Goal: Task Accomplishment & Management: Manage account settings

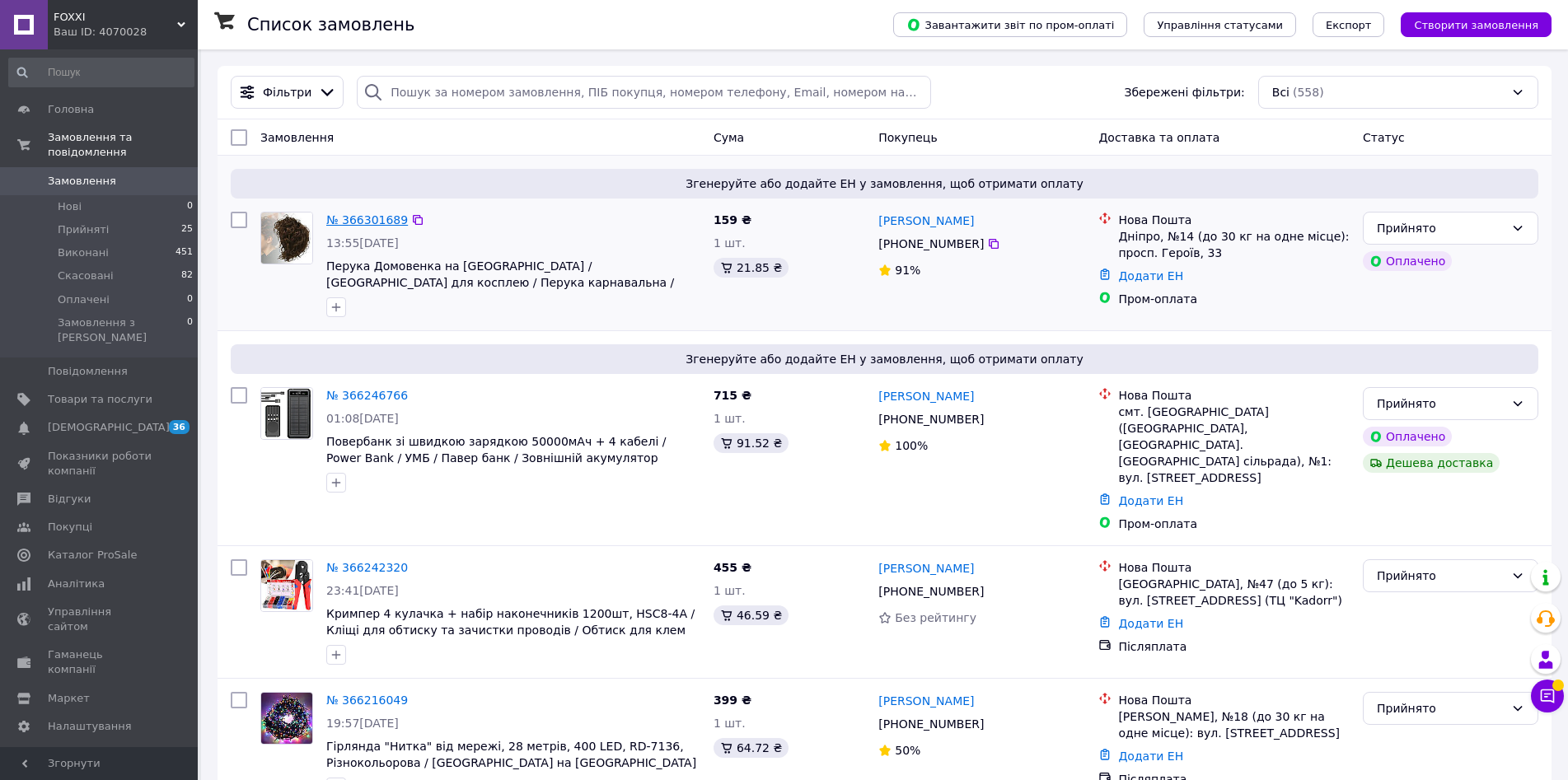
click at [376, 222] on link "№ 366301689" at bounding box center [367, 219] width 81 height 13
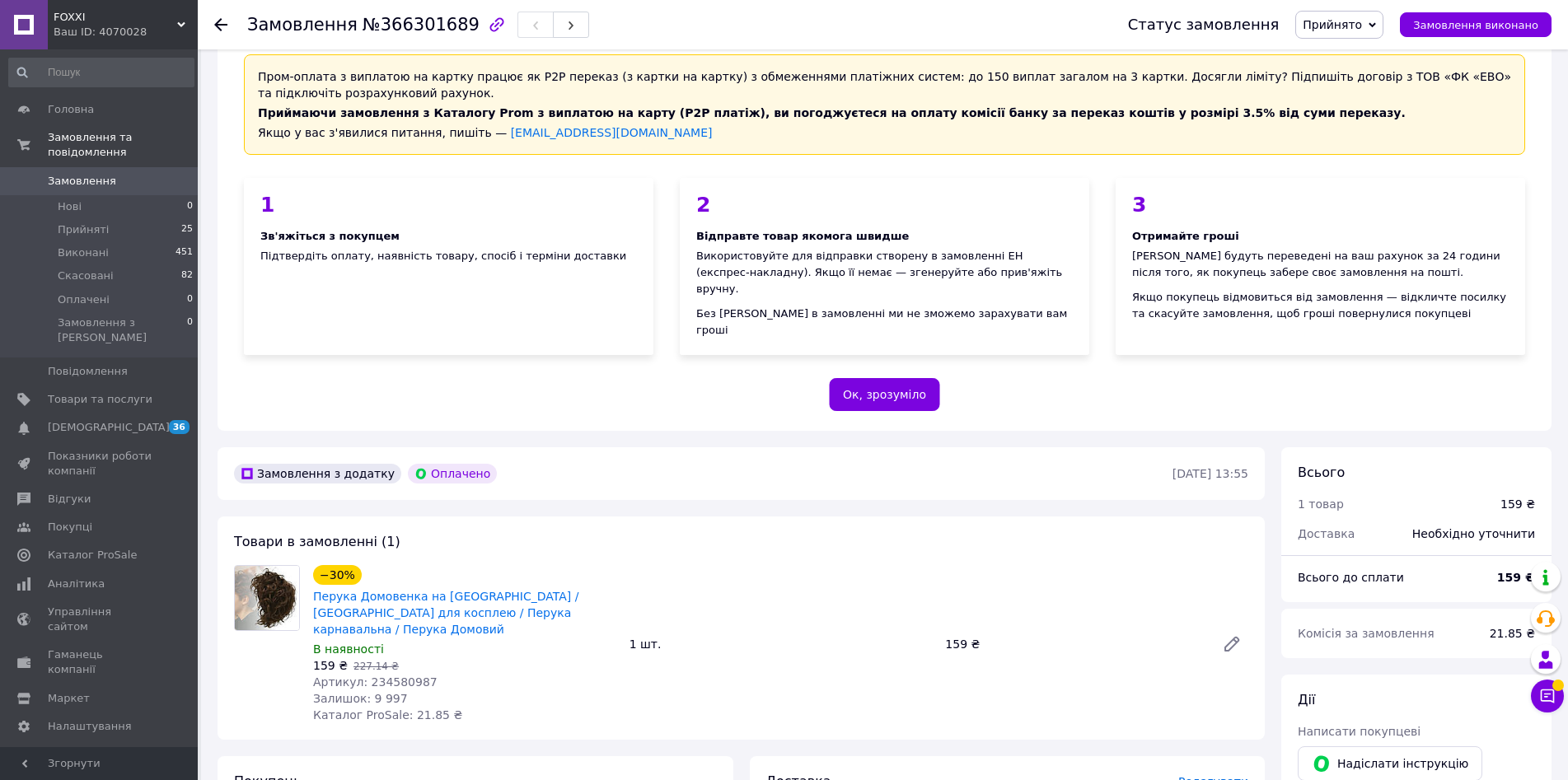
scroll to position [164, 0]
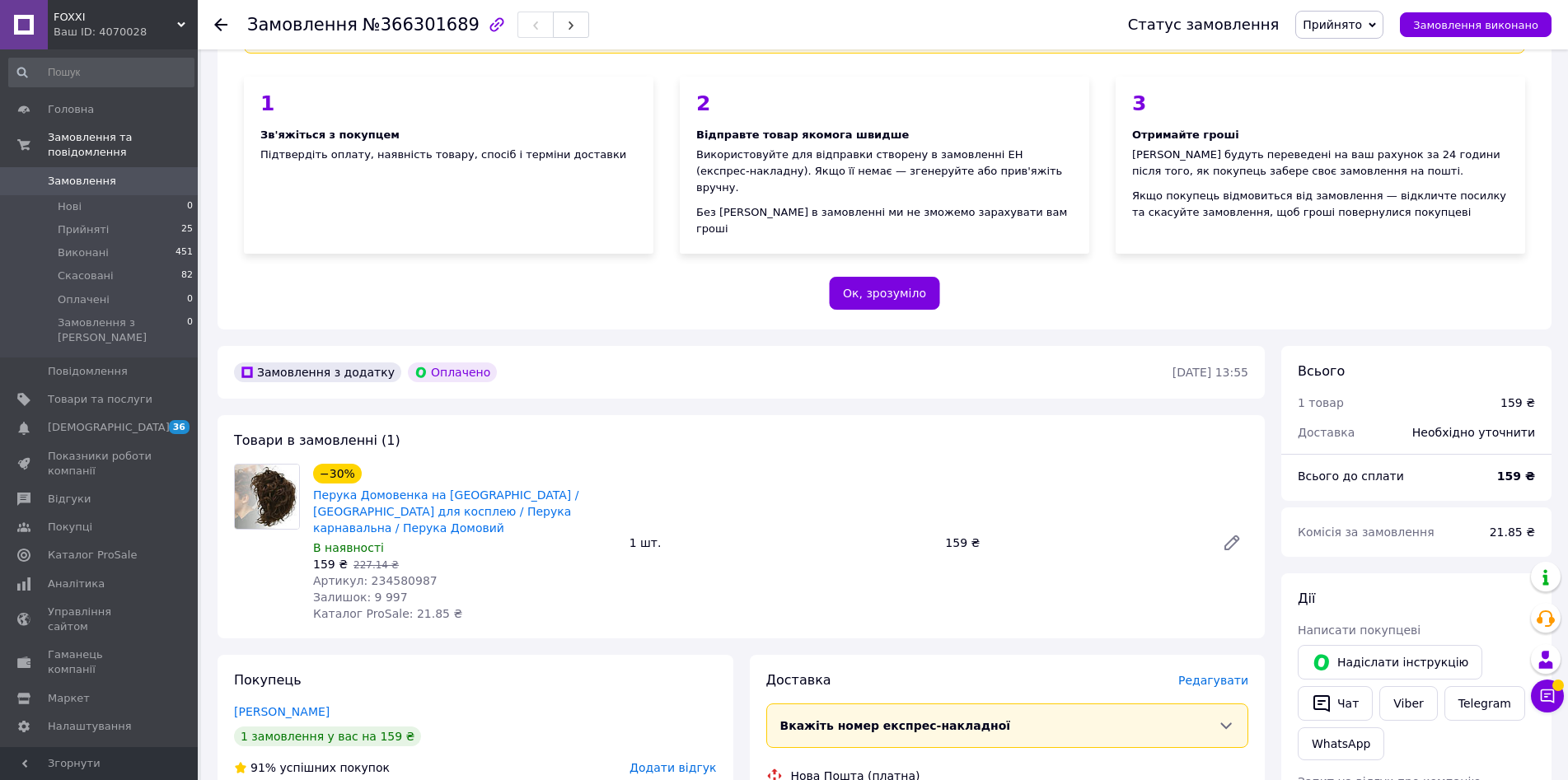
click at [390, 590] on span "Залишок: 9 997" at bounding box center [360, 596] width 94 height 13
copy span "Залишок: 9 997"
click at [396, 574] on span "Артикул: 234580987" at bounding box center [376, 580] width 125 height 13
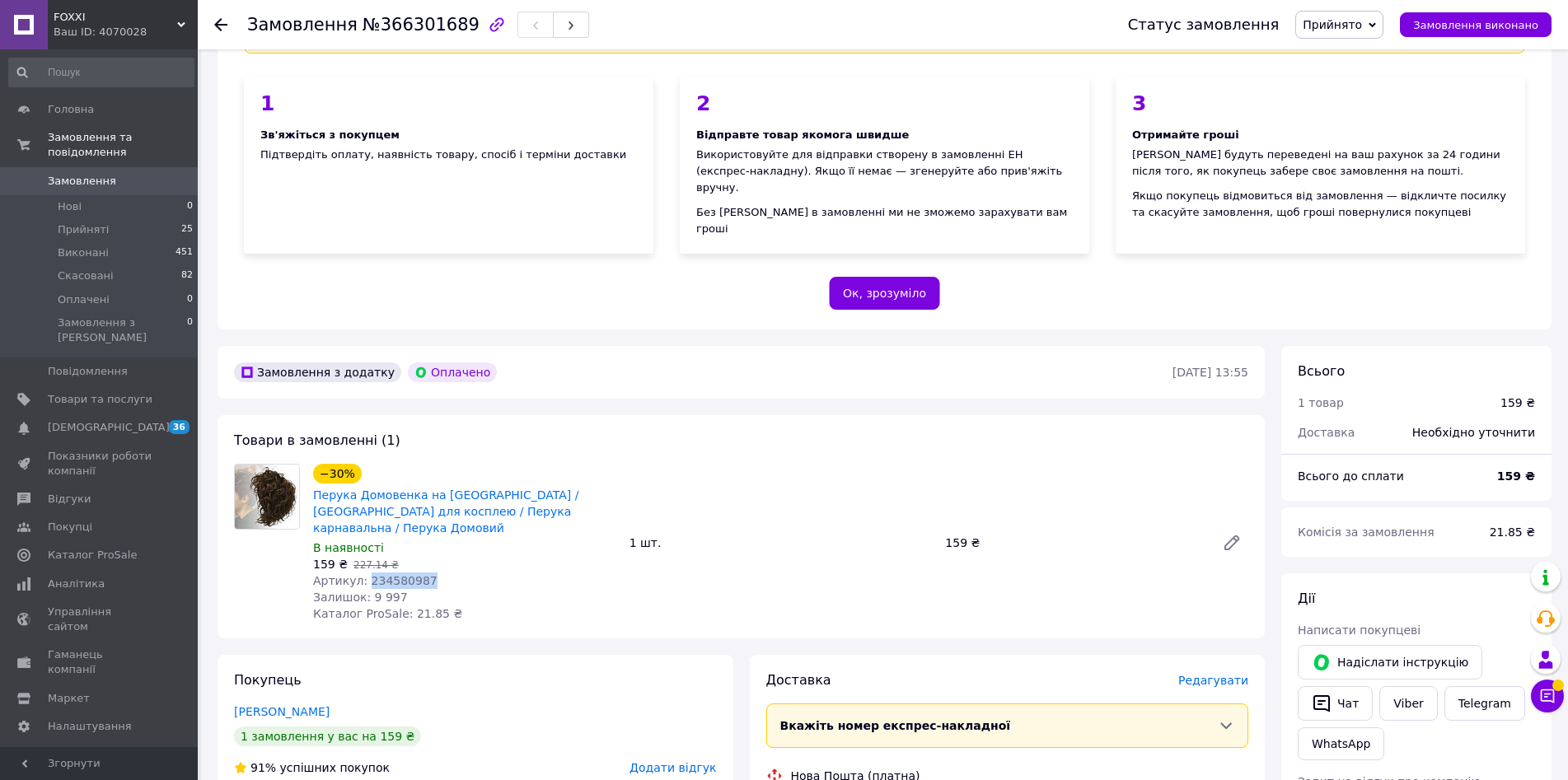
copy span "234580987"
click at [119, 385] on link "Товари та послуги" at bounding box center [101, 399] width 203 height 28
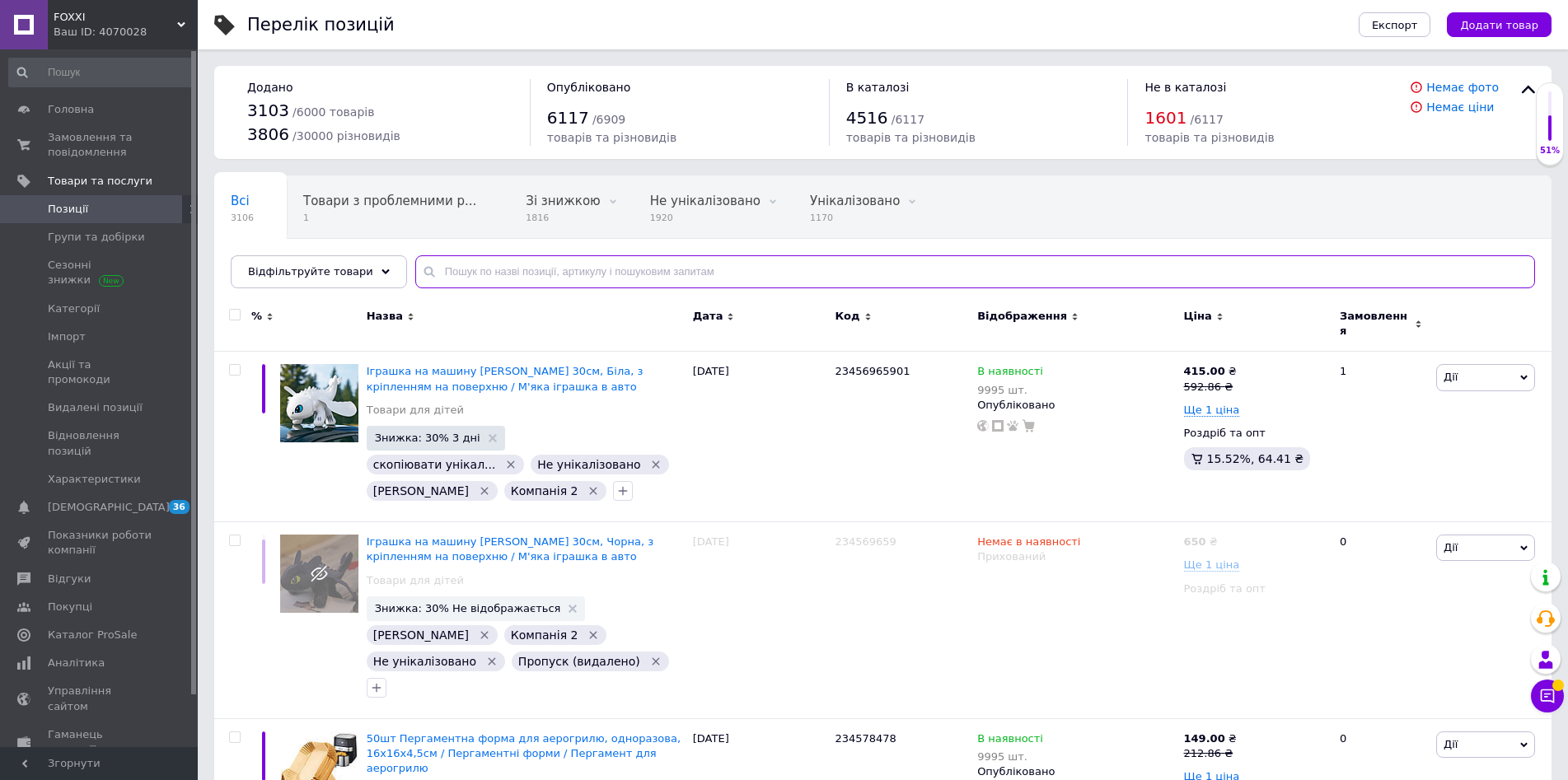
click at [443, 260] on input "text" at bounding box center [975, 272] width 1120 height 33
paste input "234576813"
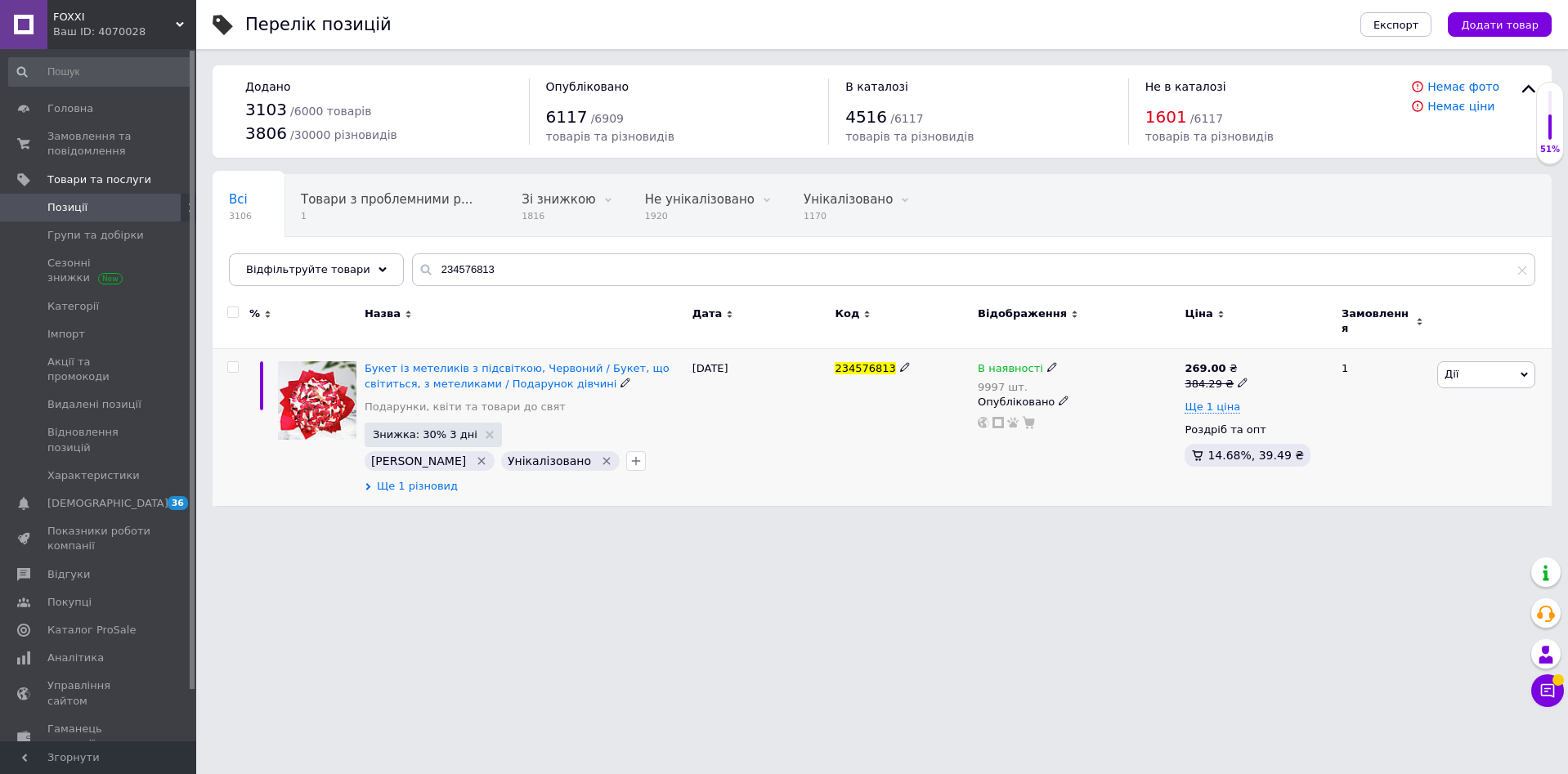
click at [406, 479] on span "Ще 1 різновид" at bounding box center [418, 486] width 81 height 15
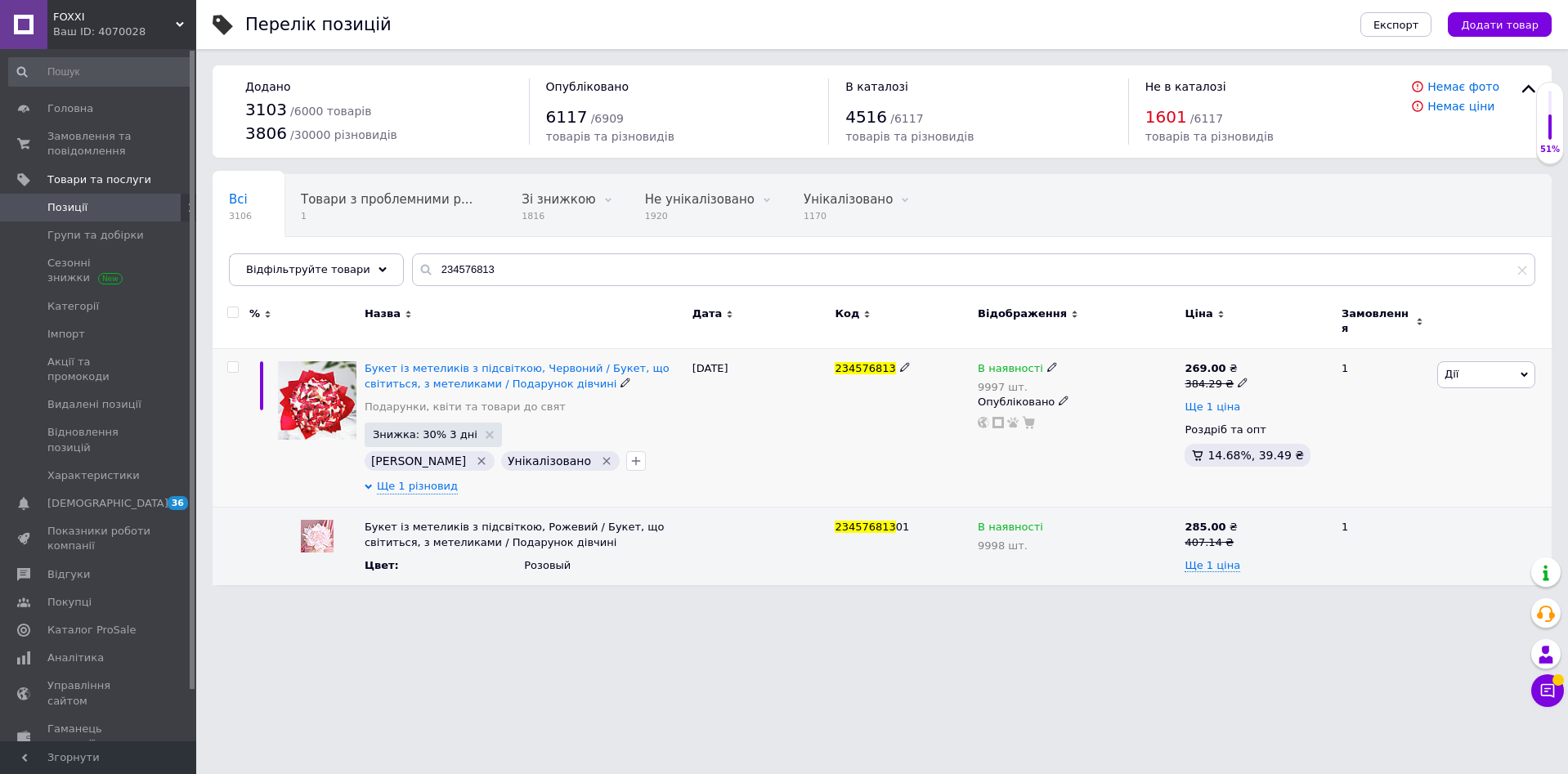
click at [1225, 400] on span "Ще 1 ціна" at bounding box center [1212, 406] width 56 height 13
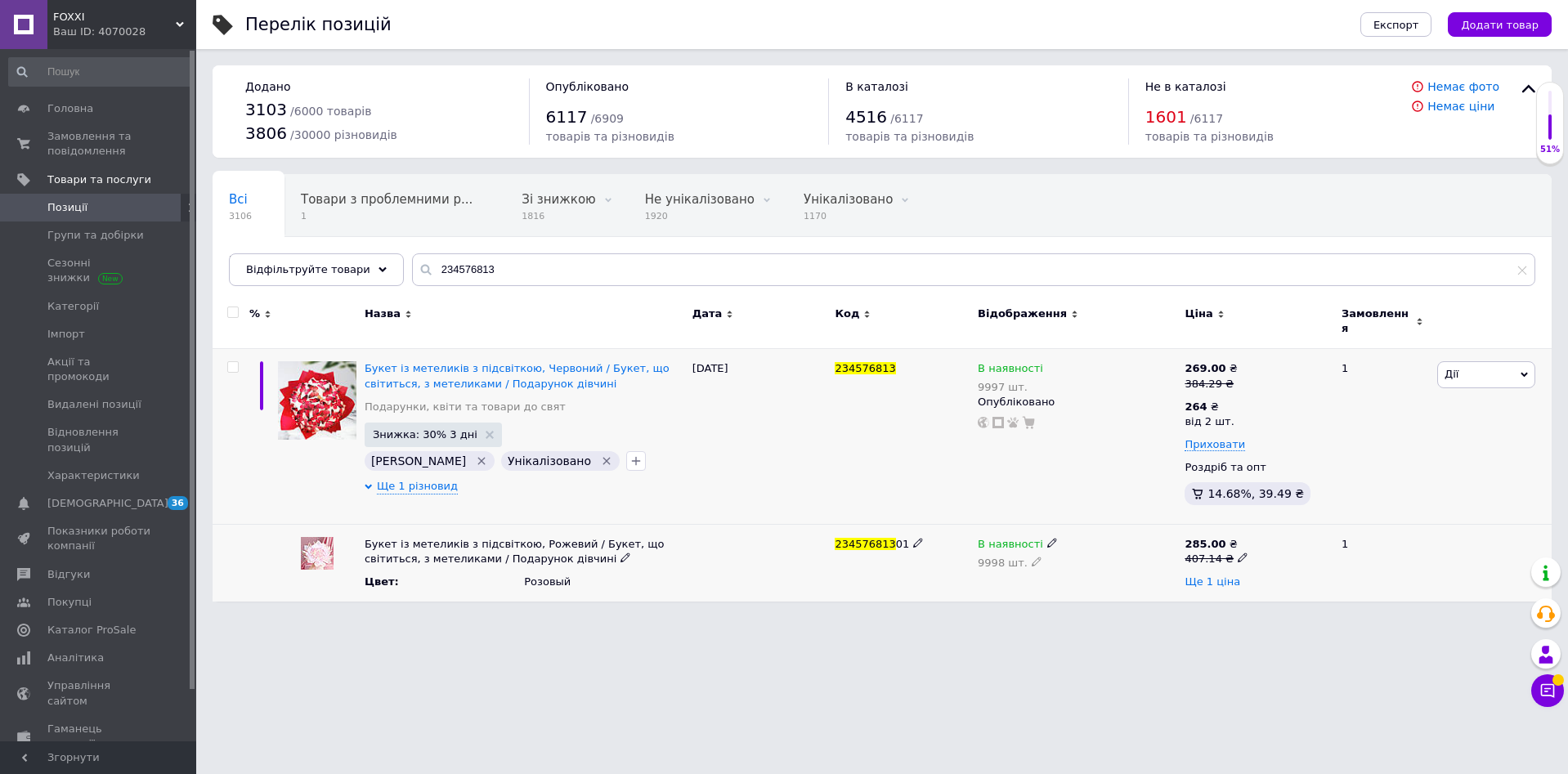
click at [1211, 576] on span "Ще 1 ціна" at bounding box center [1212, 582] width 56 height 13
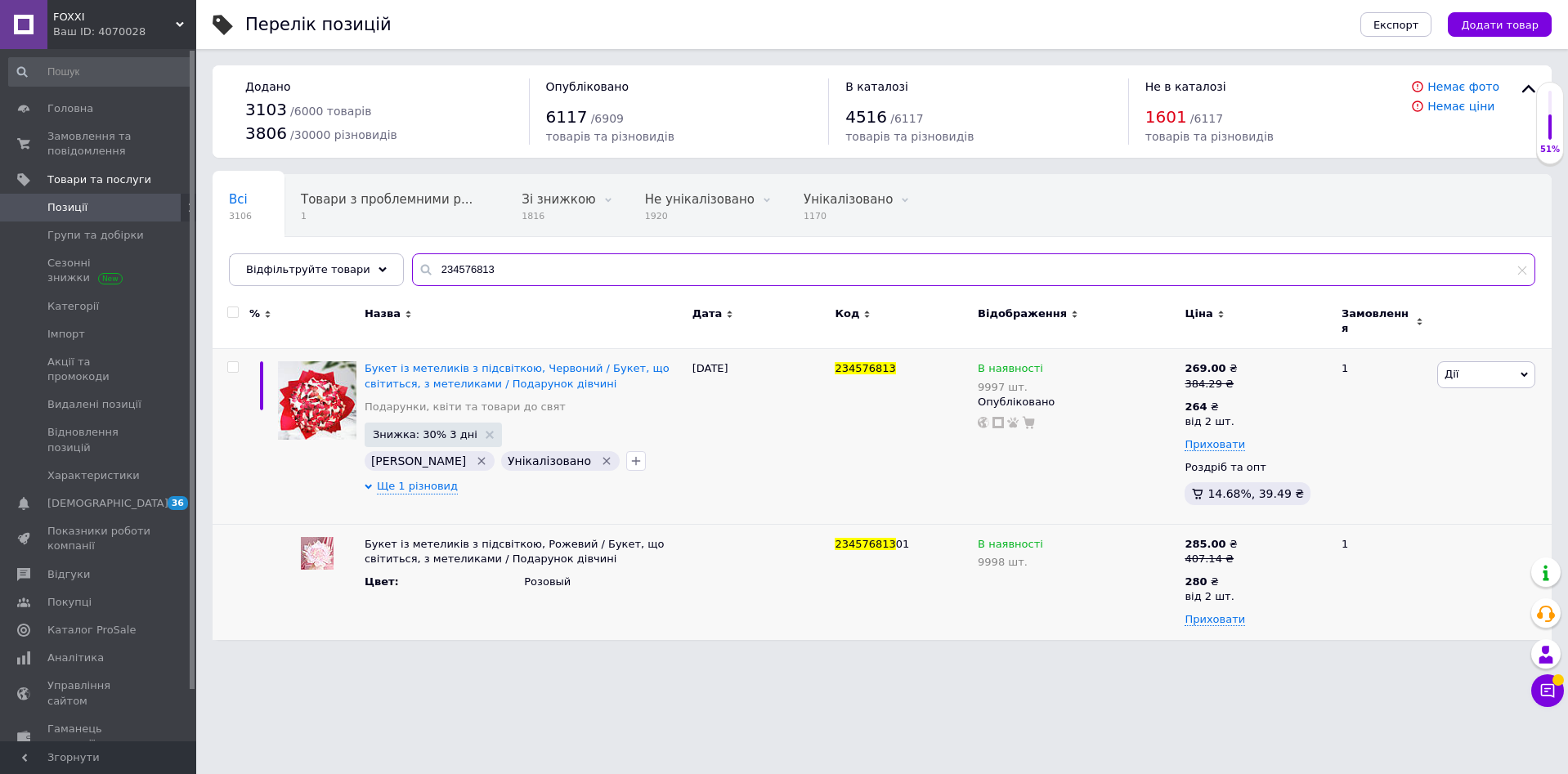
click at [428, 276] on input "234576813" at bounding box center [974, 270] width 1124 height 33
paste input "13"
click at [428, 276] on input "234576813" at bounding box center [974, 270] width 1124 height 33
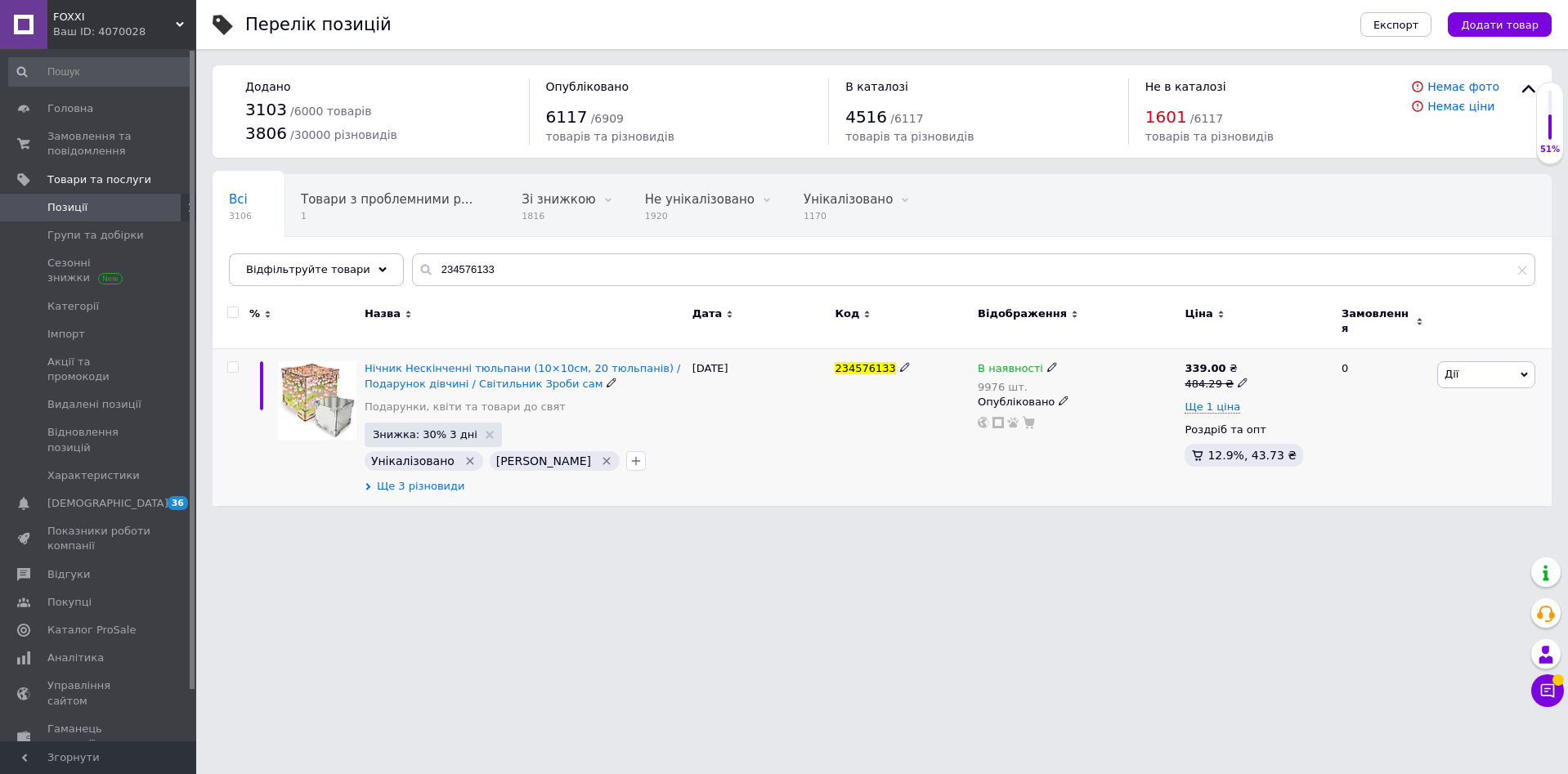
click at [425, 479] on span "Ще 3 різновиди" at bounding box center [421, 486] width 88 height 15
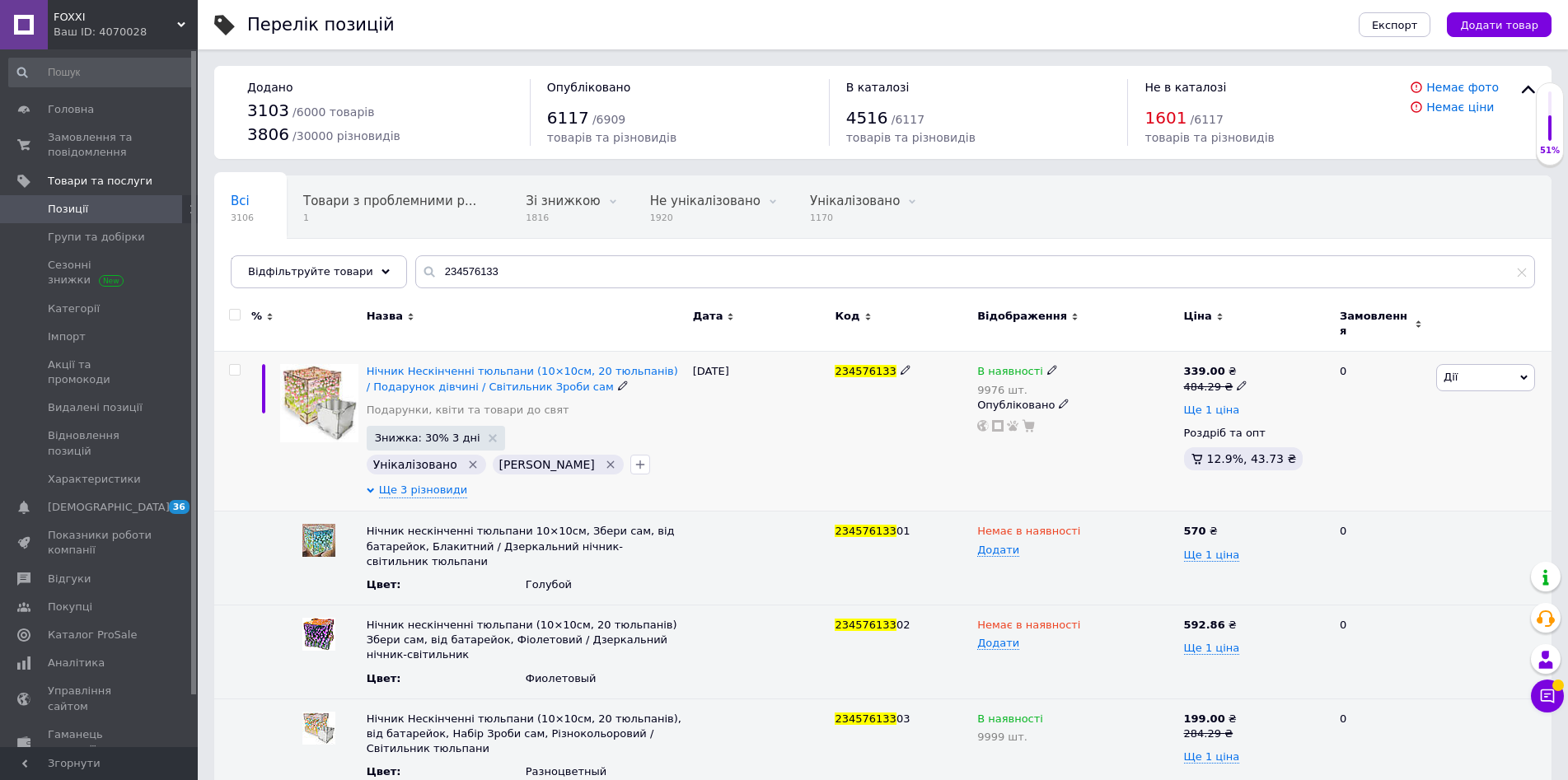
click at [1213, 403] on span "Ще 1 ціна" at bounding box center [1211, 409] width 56 height 13
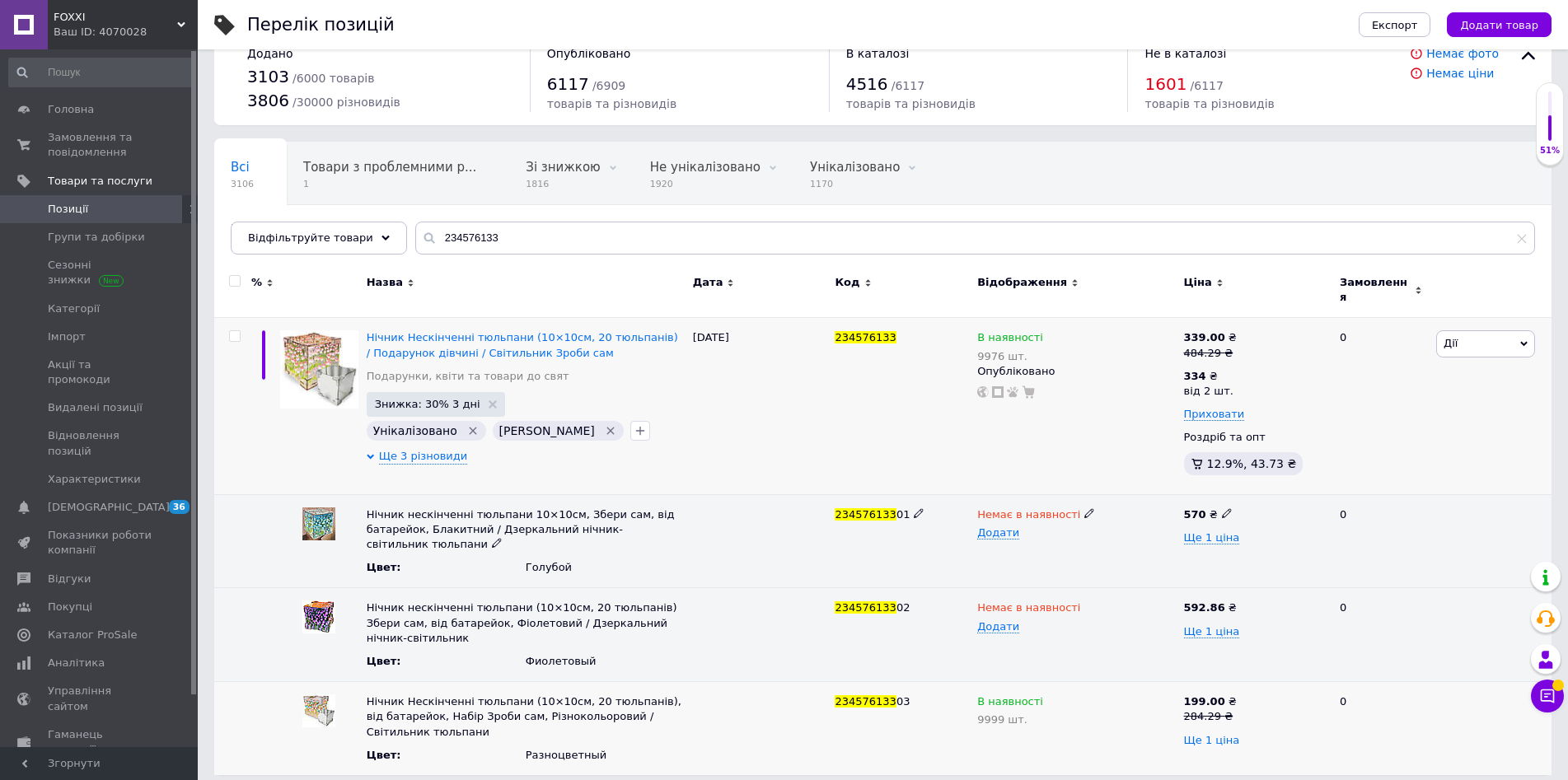
scroll to position [35, 0]
click at [1211, 736] on span "Ще 1 ціна" at bounding box center [1211, 738] width 56 height 13
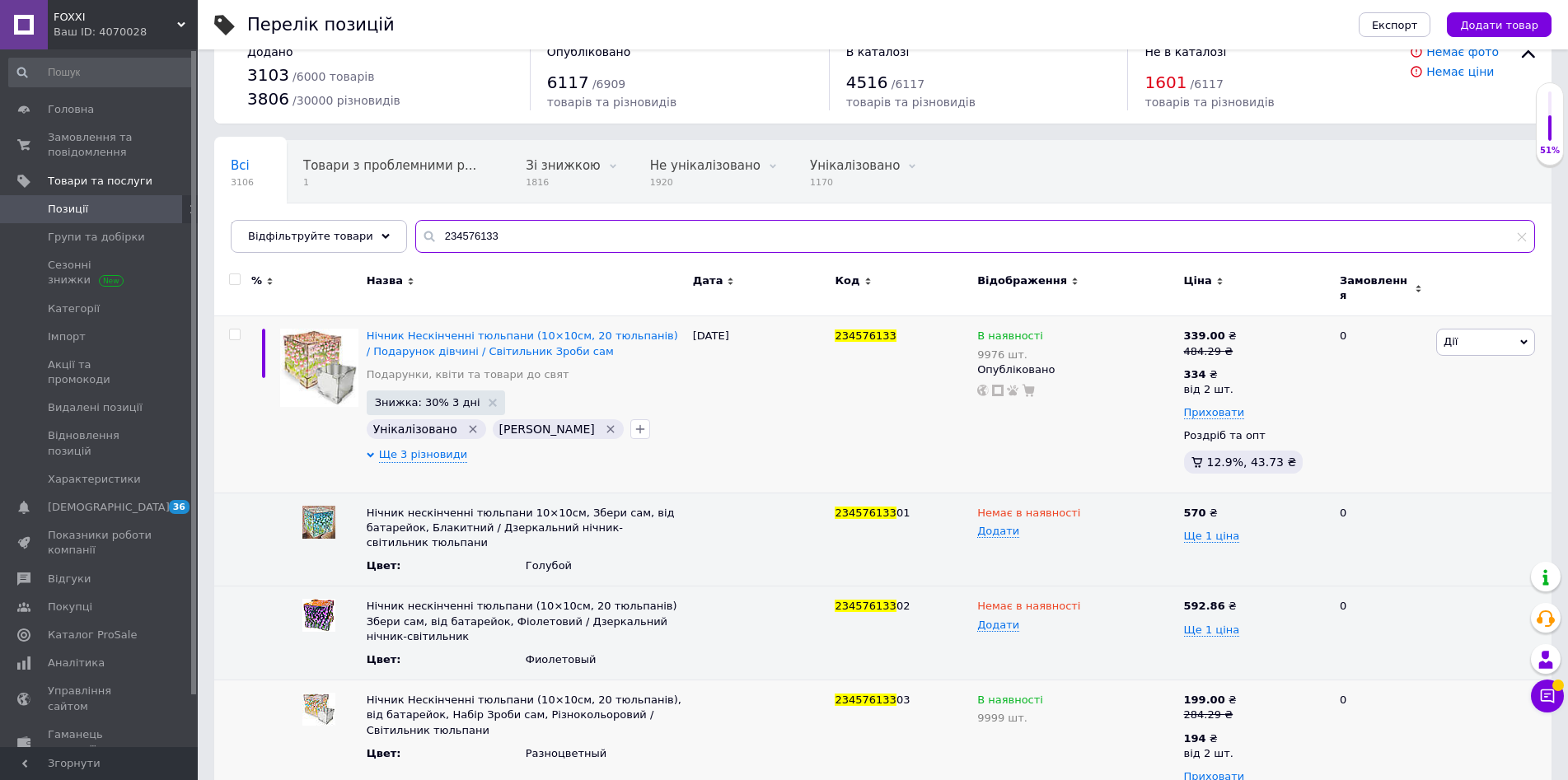
click at [505, 229] on input "234576133" at bounding box center [975, 236] width 1120 height 33
paste input "8450"
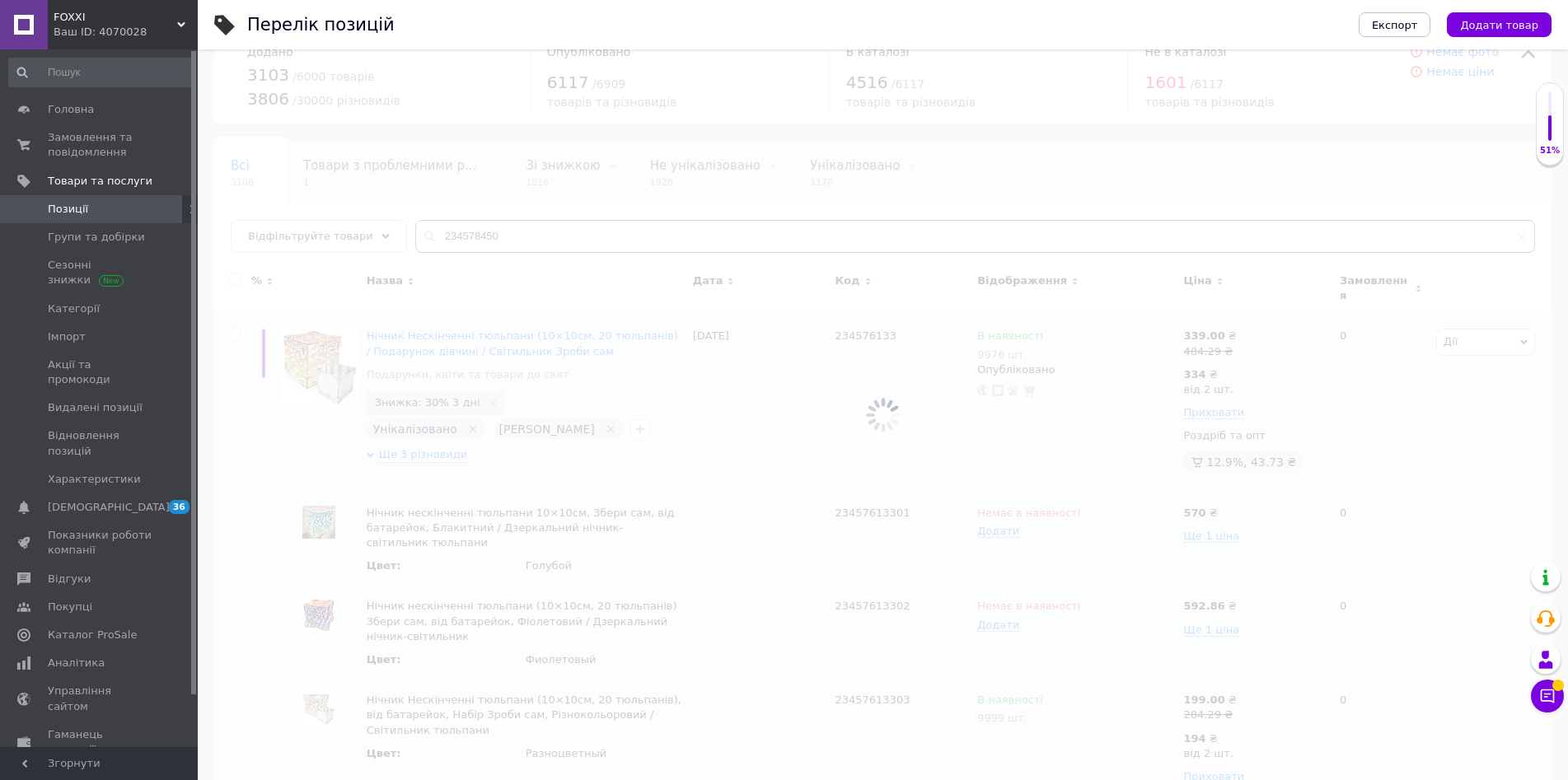
type input "234578450"
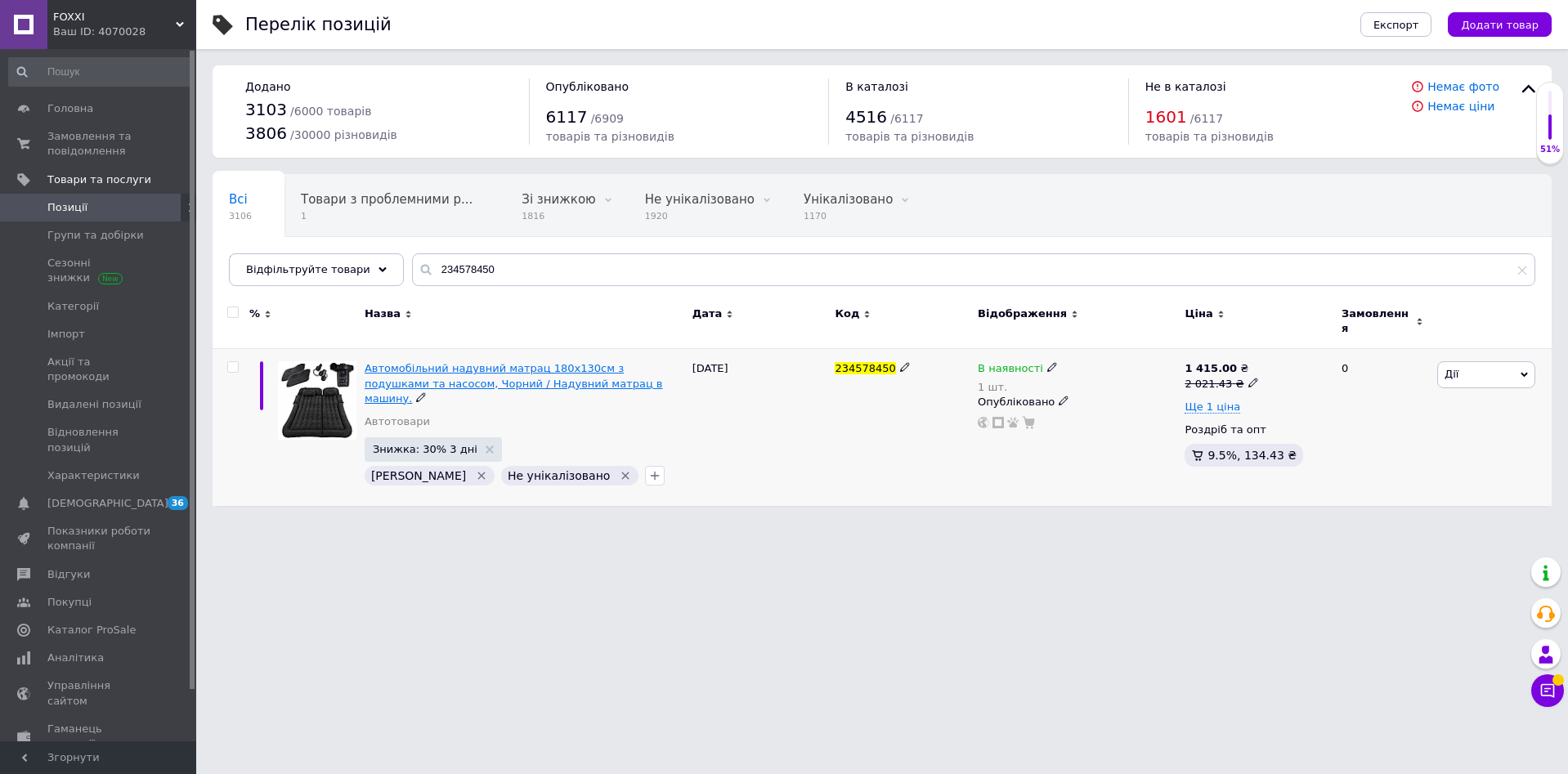
click at [533, 363] on span "Автомобільний надувний матрац 180х130см з подушками та насосом, Чорний / Надувн…" at bounding box center [513, 383] width 298 height 42
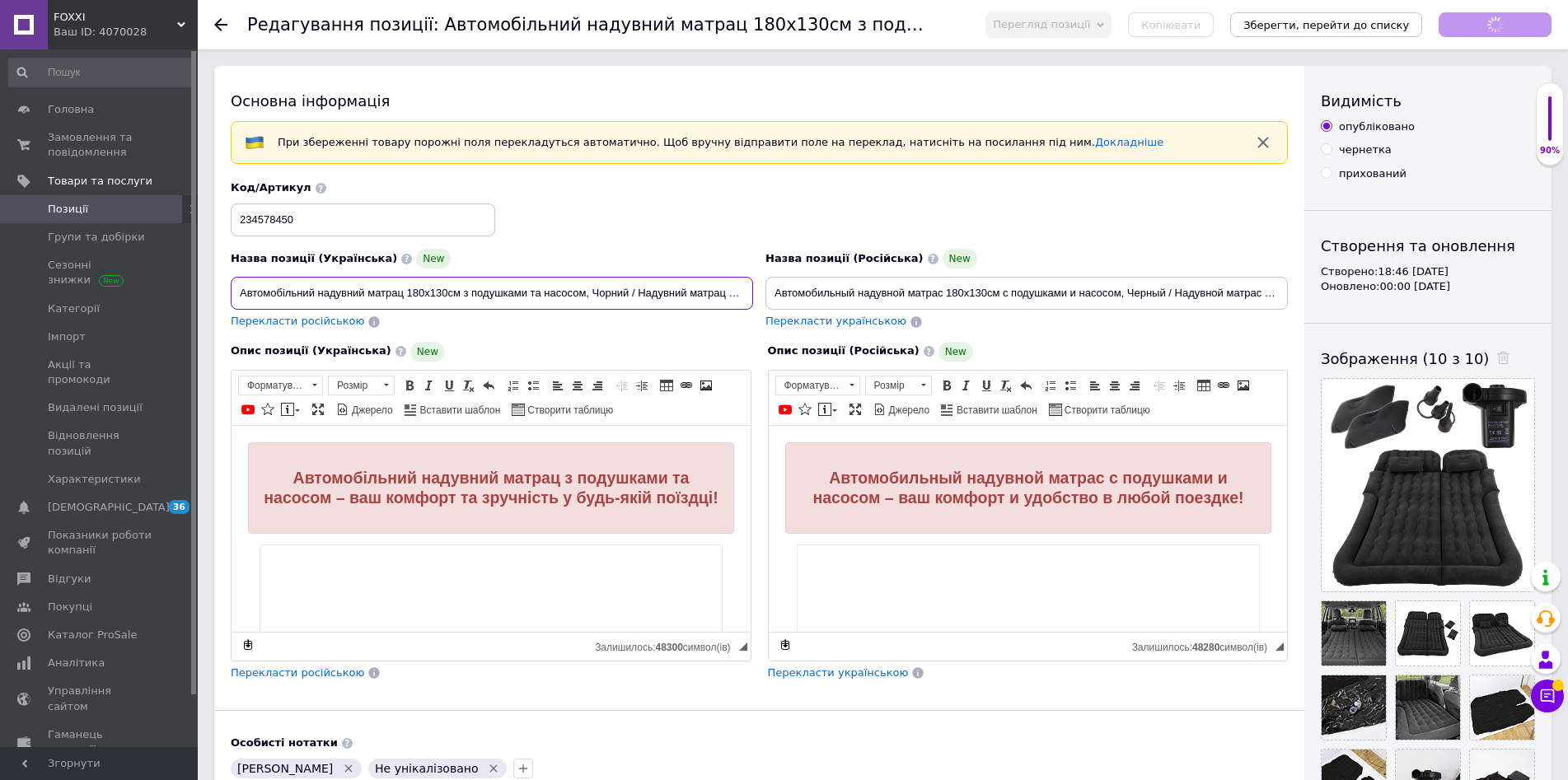
click at [587, 289] on input "Автомобільний надувний матрац 180х130см з подушками та насосом, Чорний / Надувн…" at bounding box center [491, 293] width 522 height 33
type input "Автомобільний надувний матрац 180х130см з подушками та насосом, Чорний / Надувн…"
click at [982, 290] on input "Автомобильный надувной матрас 180х130см с подушками и насосом, Черный / Надувно…" at bounding box center [1026, 293] width 522 height 33
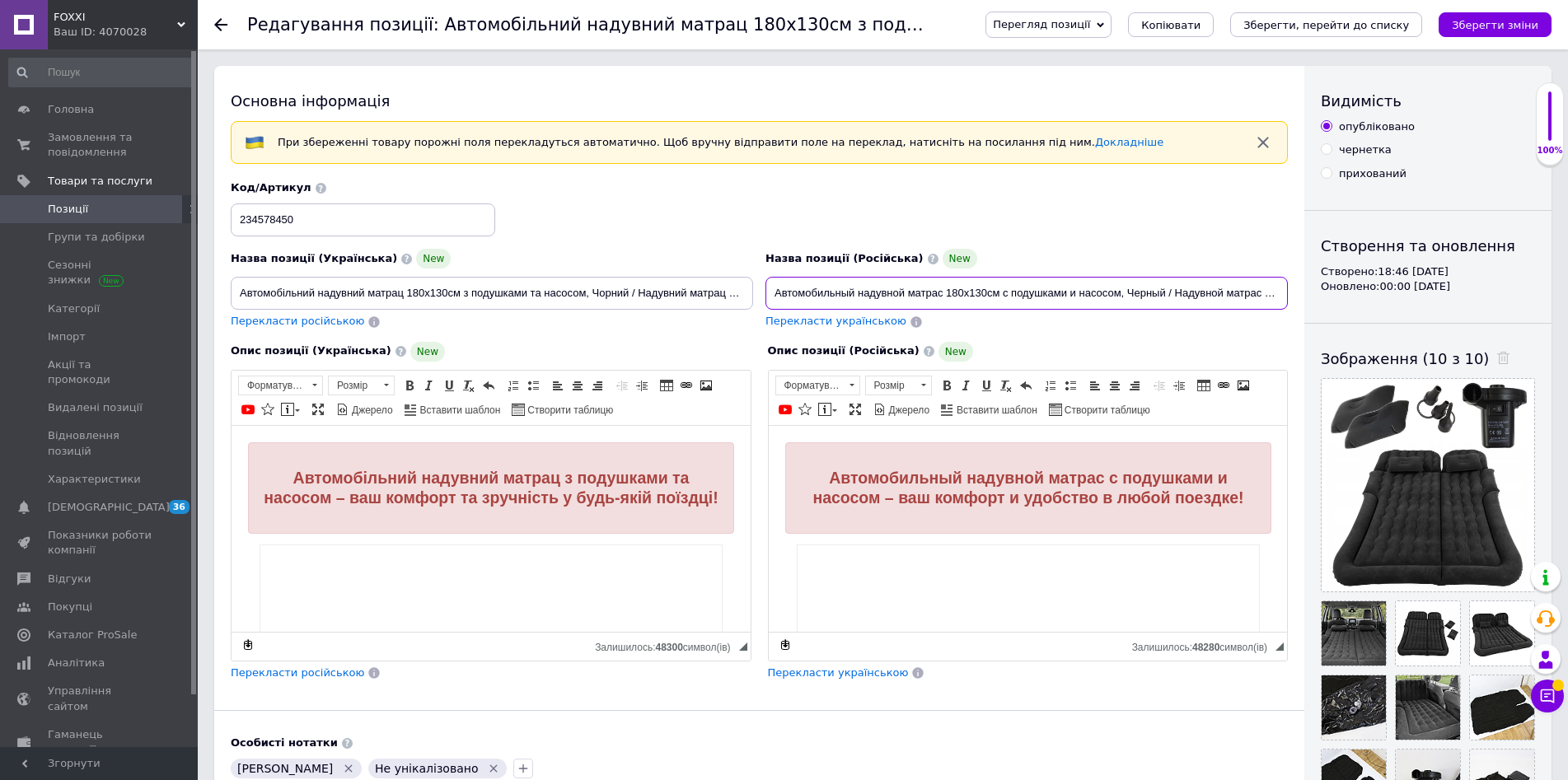
scroll to position [0, 35]
click at [563, 299] on input "Автомобільний надувний матрац 180х130см з подушками та насосом, Чорний / Надувн…" at bounding box center [491, 293] width 522 height 33
click at [1371, 28] on icon "Зберегти, перейти до списку" at bounding box center [1326, 25] width 165 height 12
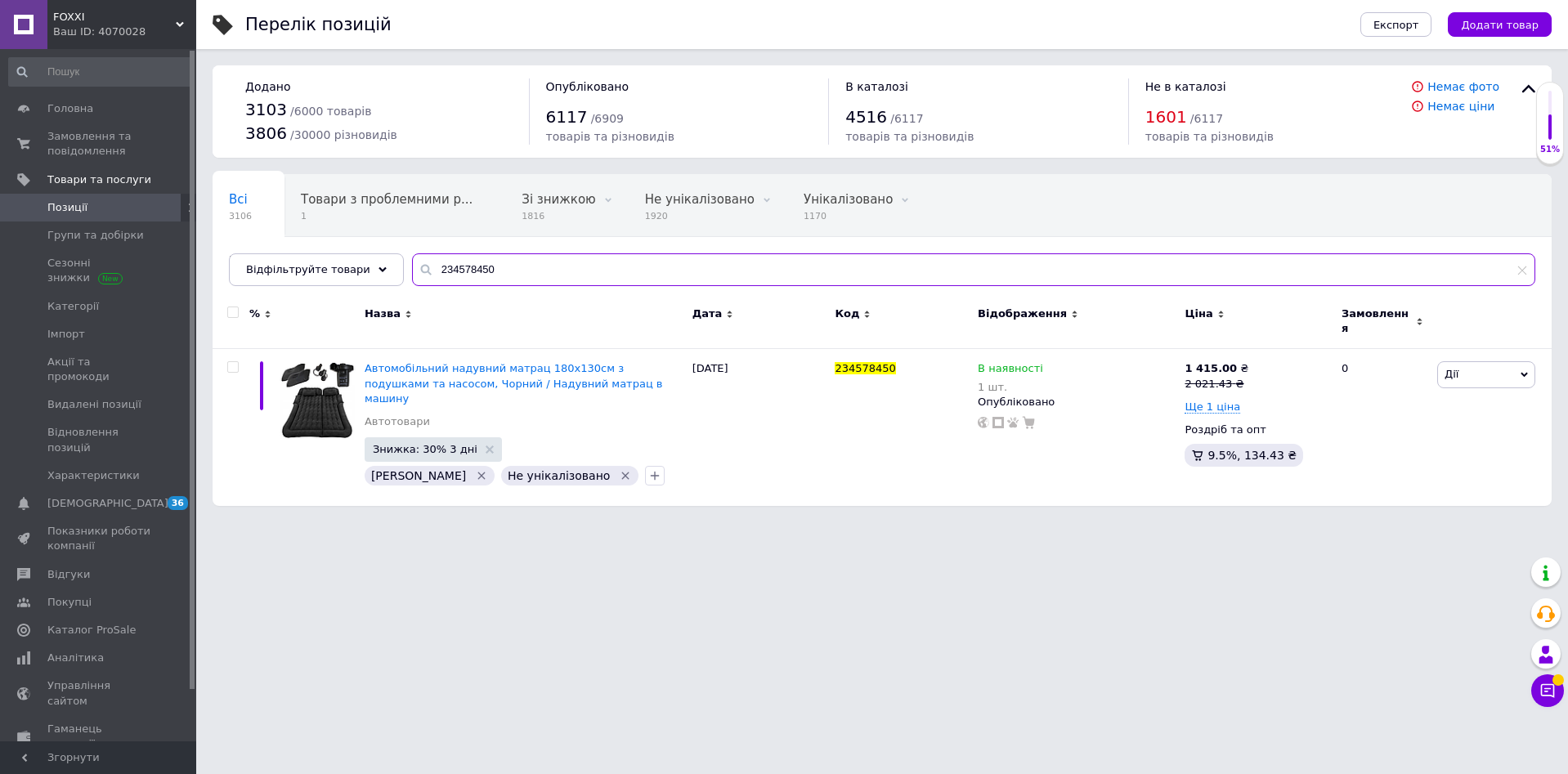
click at [505, 277] on input "234578450" at bounding box center [974, 270] width 1124 height 33
paste input "81163"
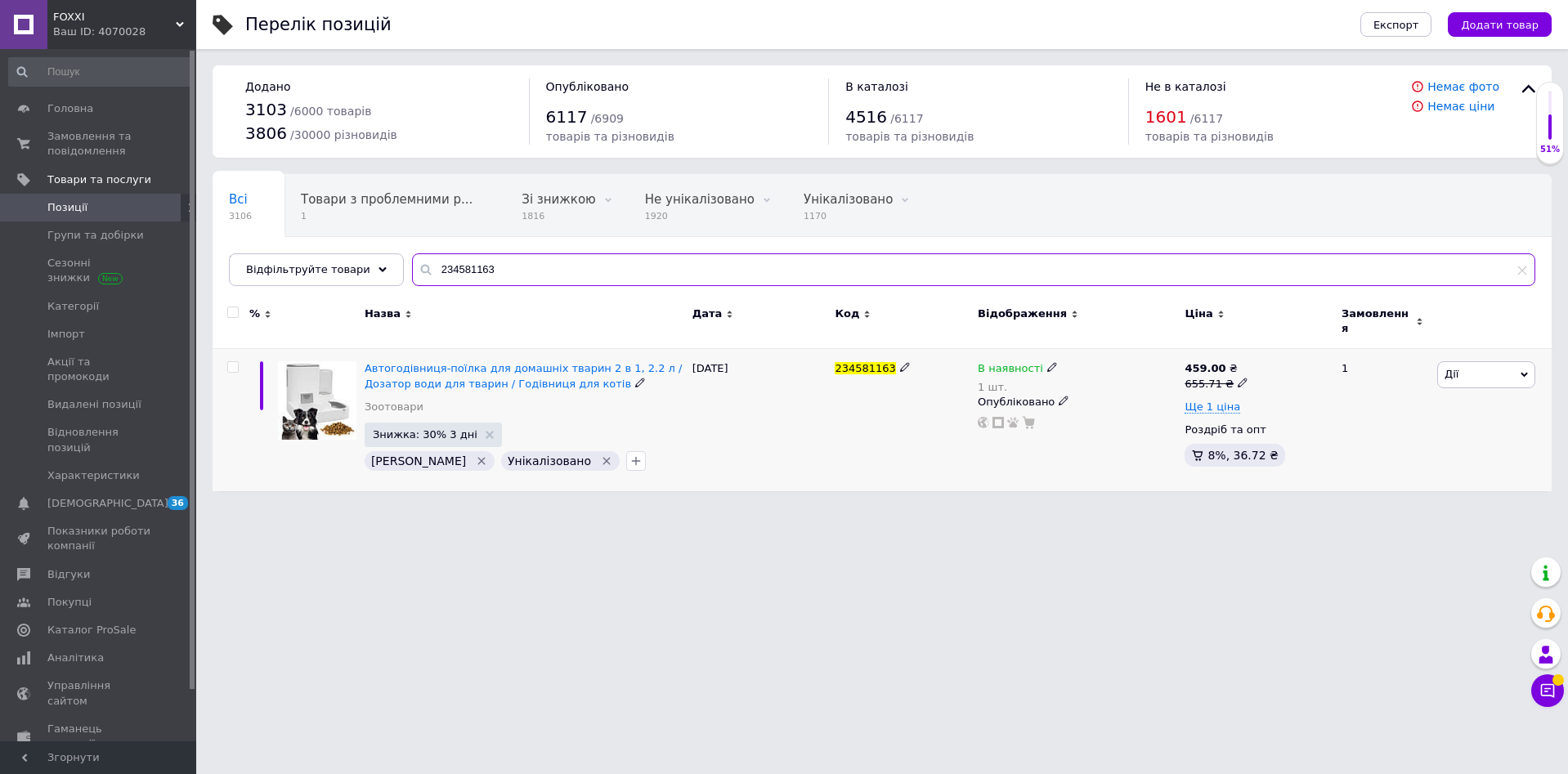
type input "234581163"
click at [1024, 363] on span "В наявності" at bounding box center [1010, 371] width 65 height 17
click at [1128, 379] on li "Немає в наявності" at bounding box center [1141, 390] width 156 height 23
click at [1120, 408] on input "1" at bounding box center [1125, 419] width 125 height 33
click at [1120, 408] on input at bounding box center [1125, 419] width 125 height 33
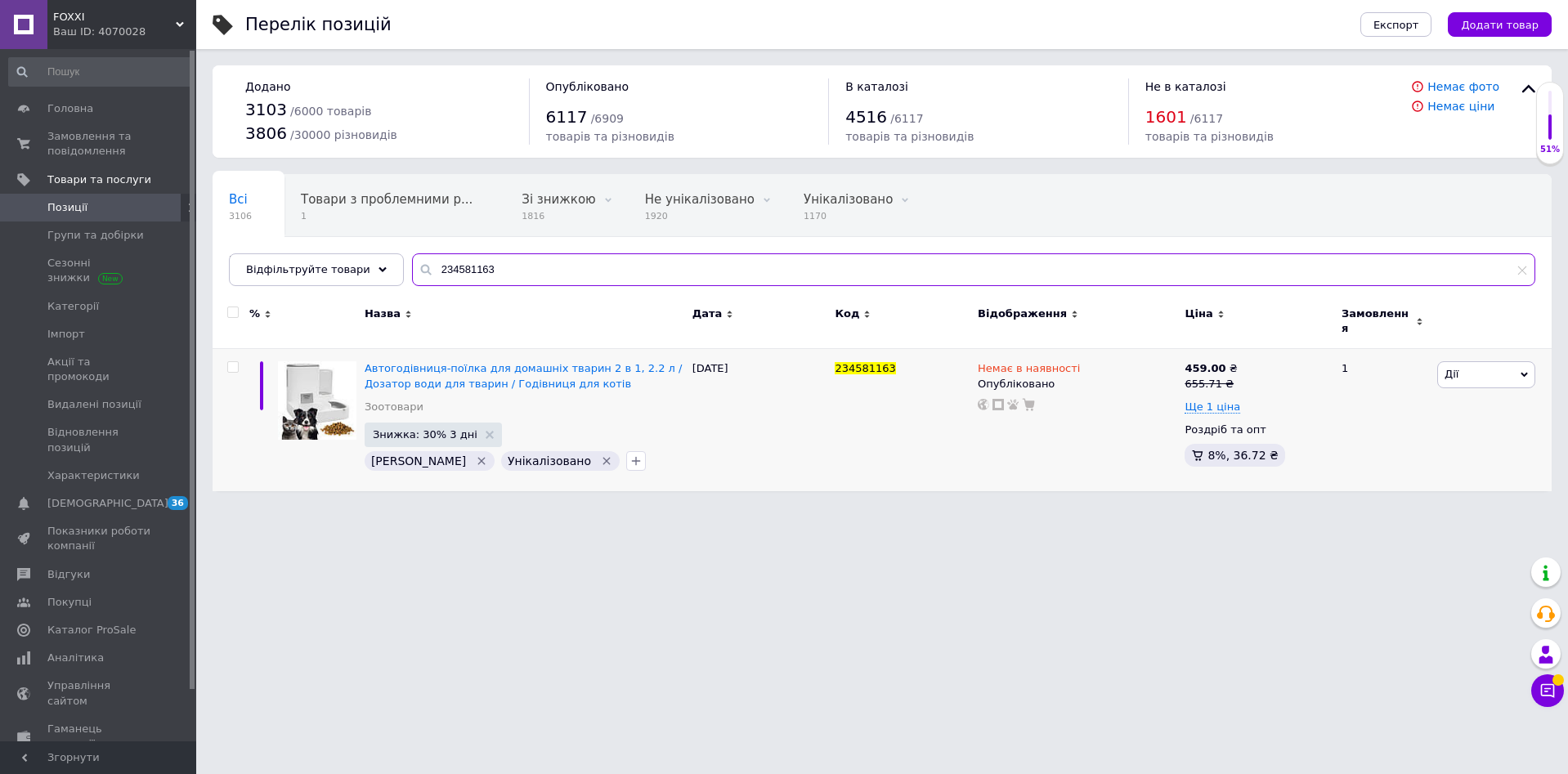
click at [503, 258] on input "234581163" at bounding box center [974, 270] width 1124 height 33
paste input "7116001"
click at [503, 258] on input "234581163" at bounding box center [974, 270] width 1124 height 33
click at [462, 271] on input "23457116001" at bounding box center [974, 270] width 1124 height 33
paste input "68986"
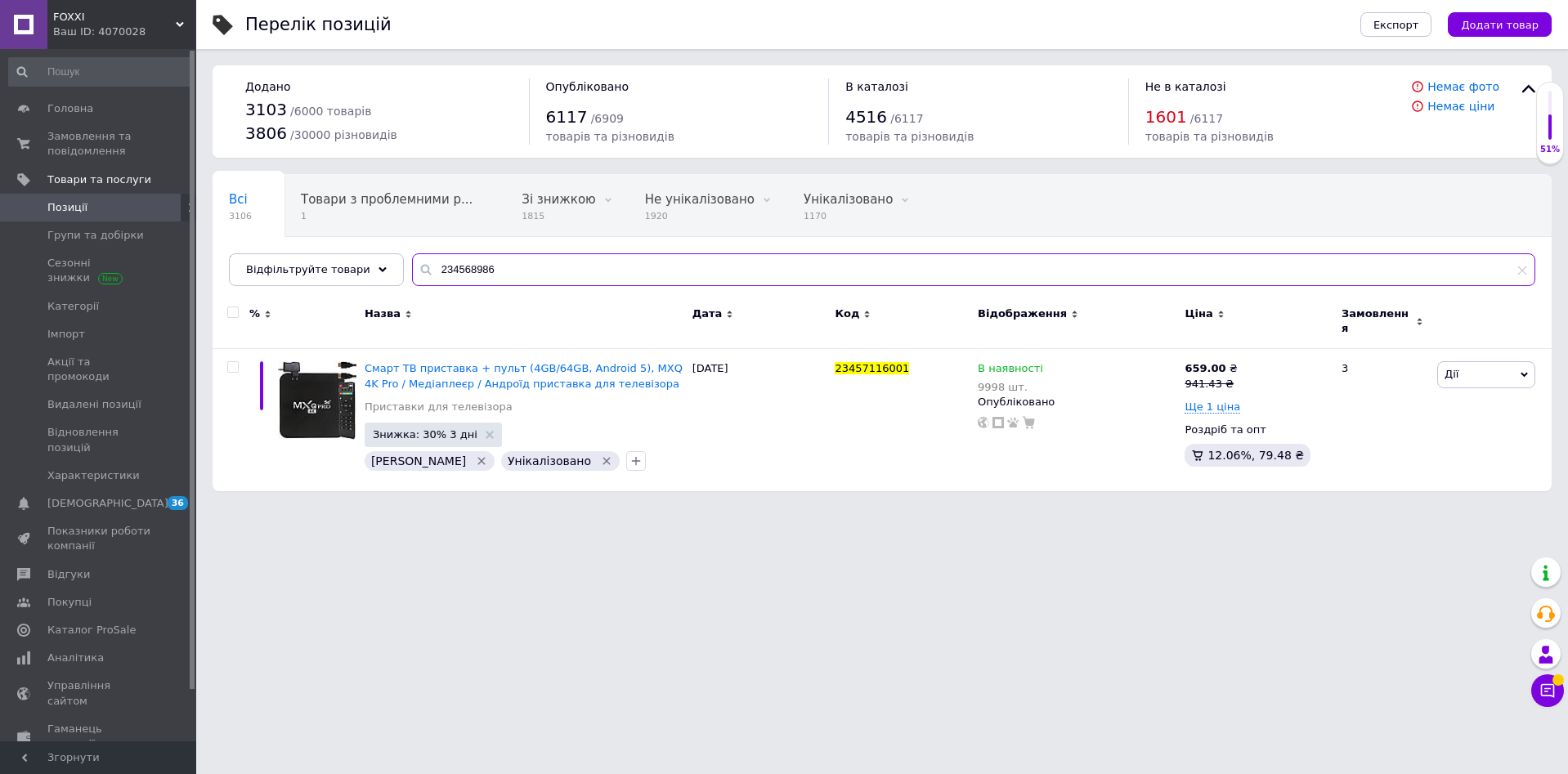
click at [462, 271] on input "234568986" at bounding box center [974, 270] width 1124 height 33
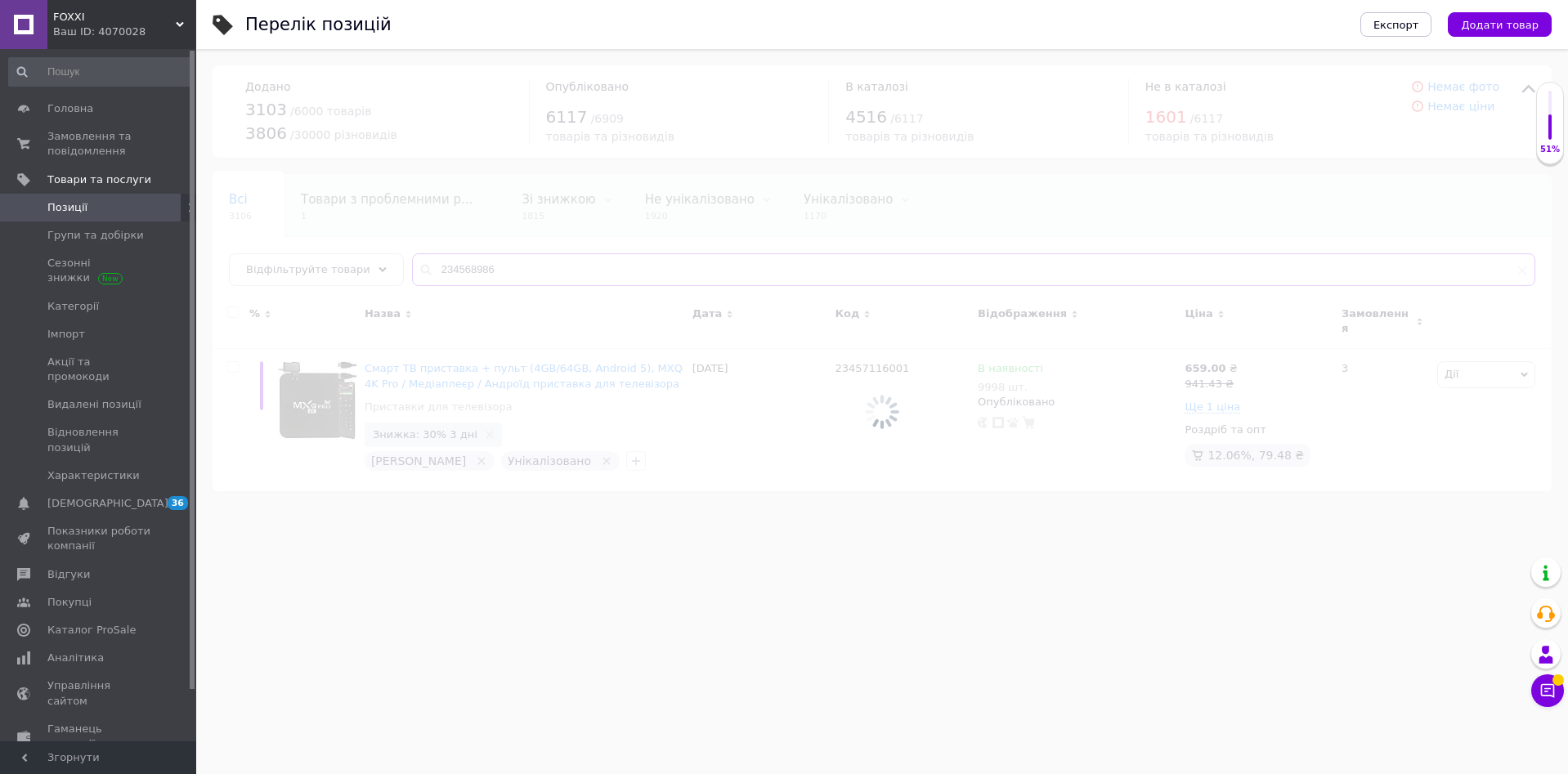
type input "234568986"
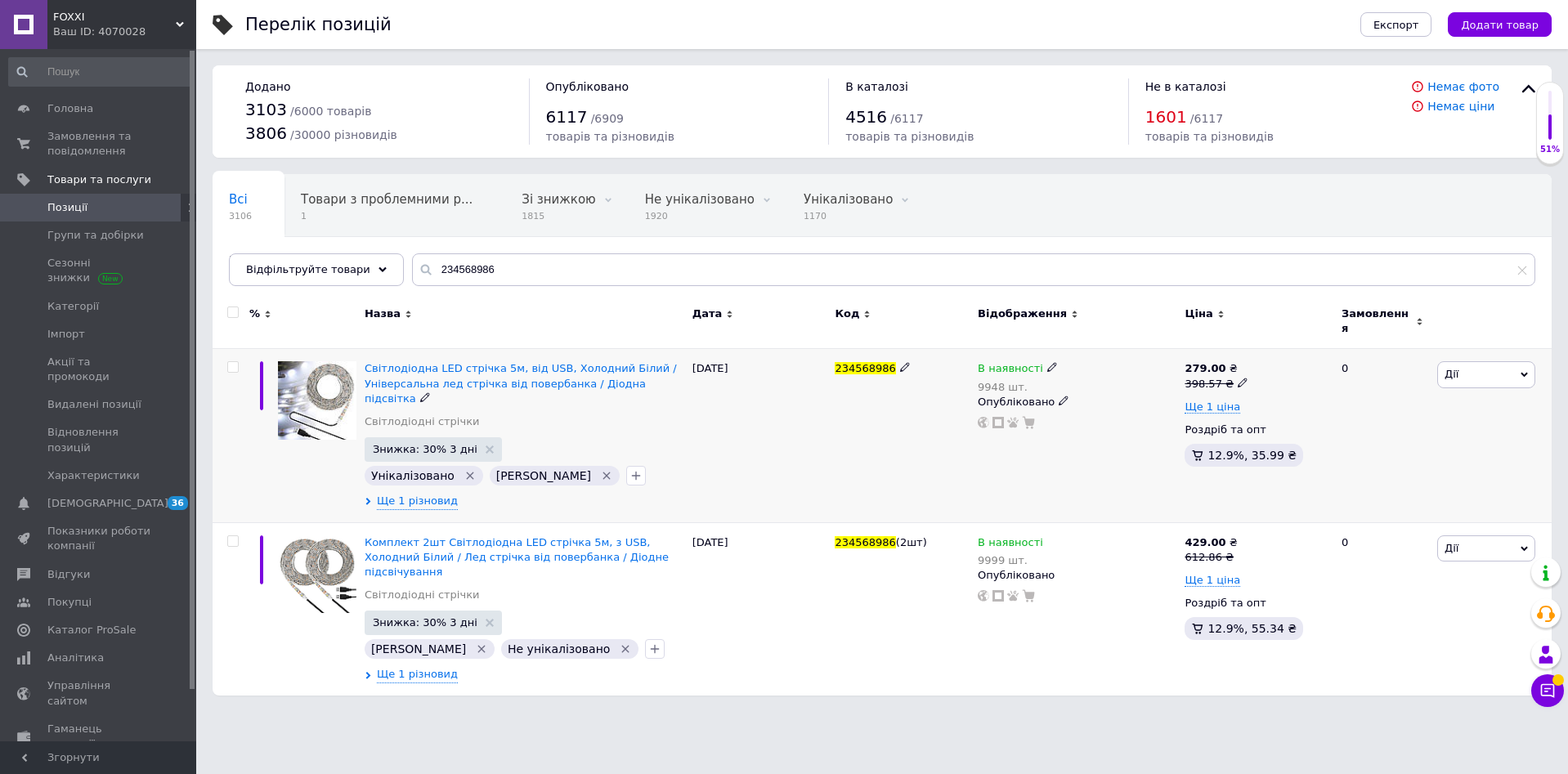
click at [1223, 377] on div "398.57 ₴" at bounding box center [1217, 384] width 64 height 15
click at [1295, 341] on input "398.57" at bounding box center [1315, 357] width 125 height 33
type input "427.14"
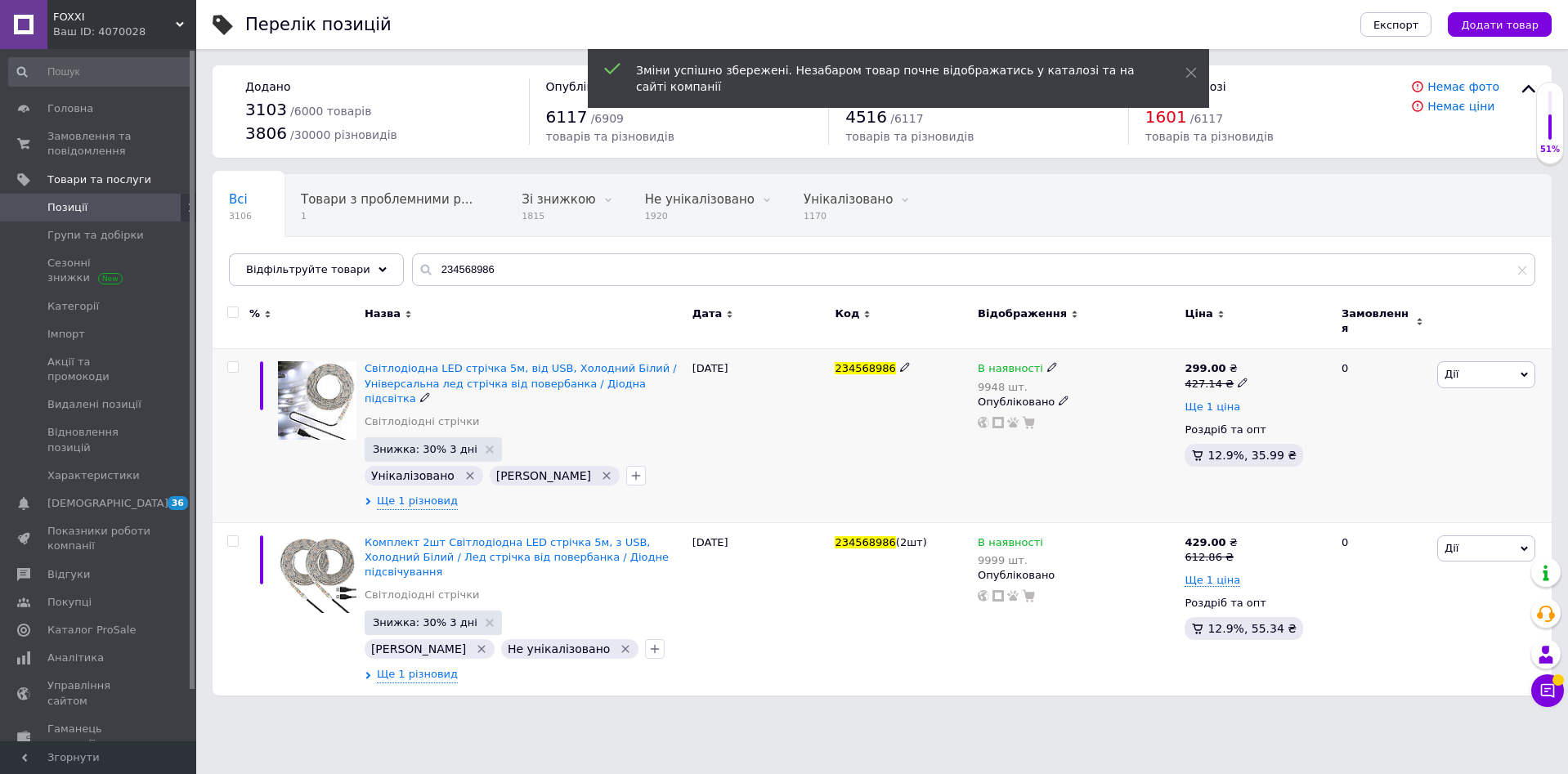
click at [1217, 400] on span "Ще 1 ціна" at bounding box center [1212, 406] width 56 height 13
click at [1223, 400] on icon at bounding box center [1228, 405] width 9 height 9
click at [1314, 363] on input "274" at bounding box center [1331, 370] width 157 height 33
type input "294"
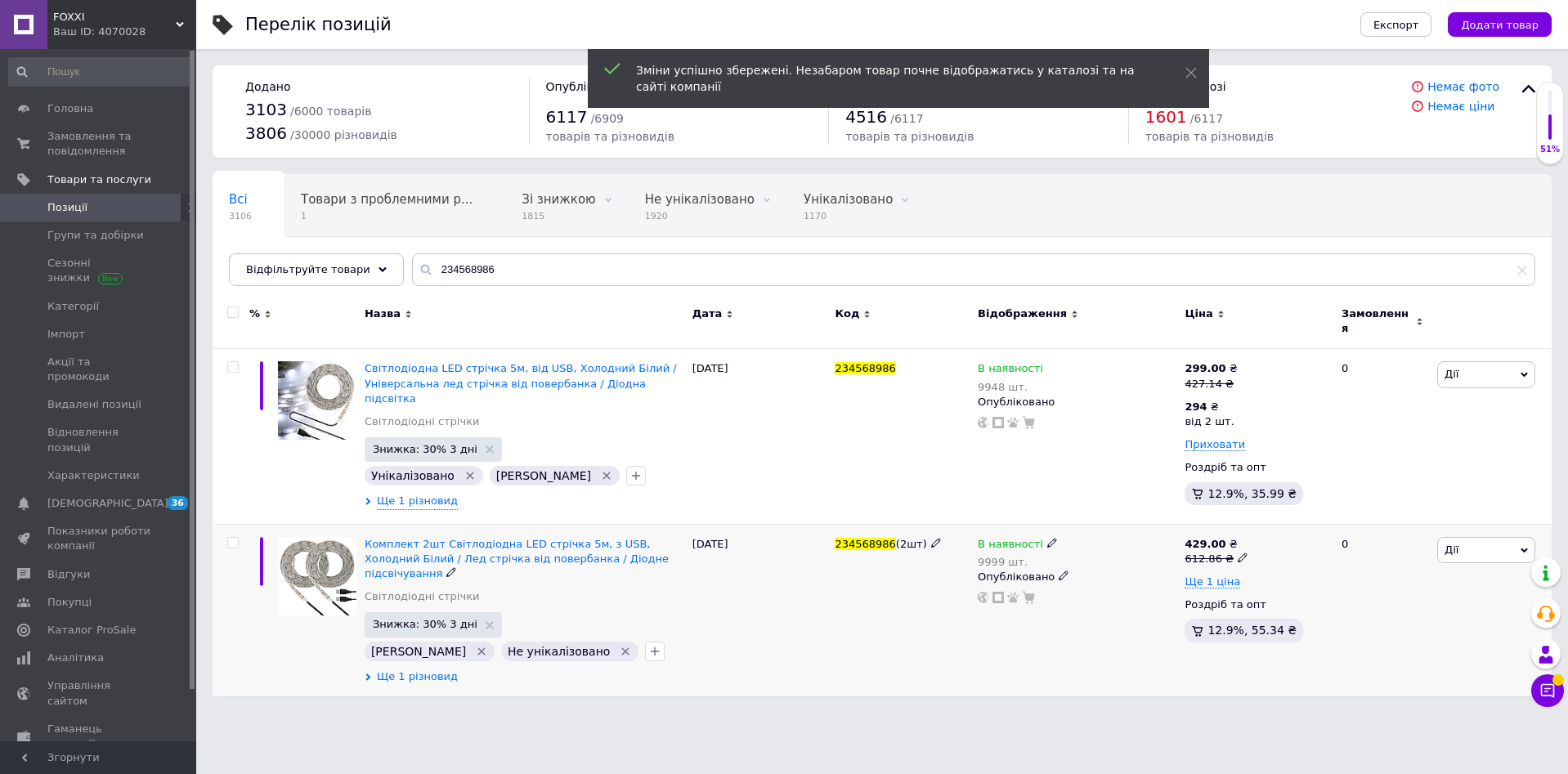
click at [418, 669] on span "Ще 1 різновид" at bounding box center [418, 676] width 81 height 15
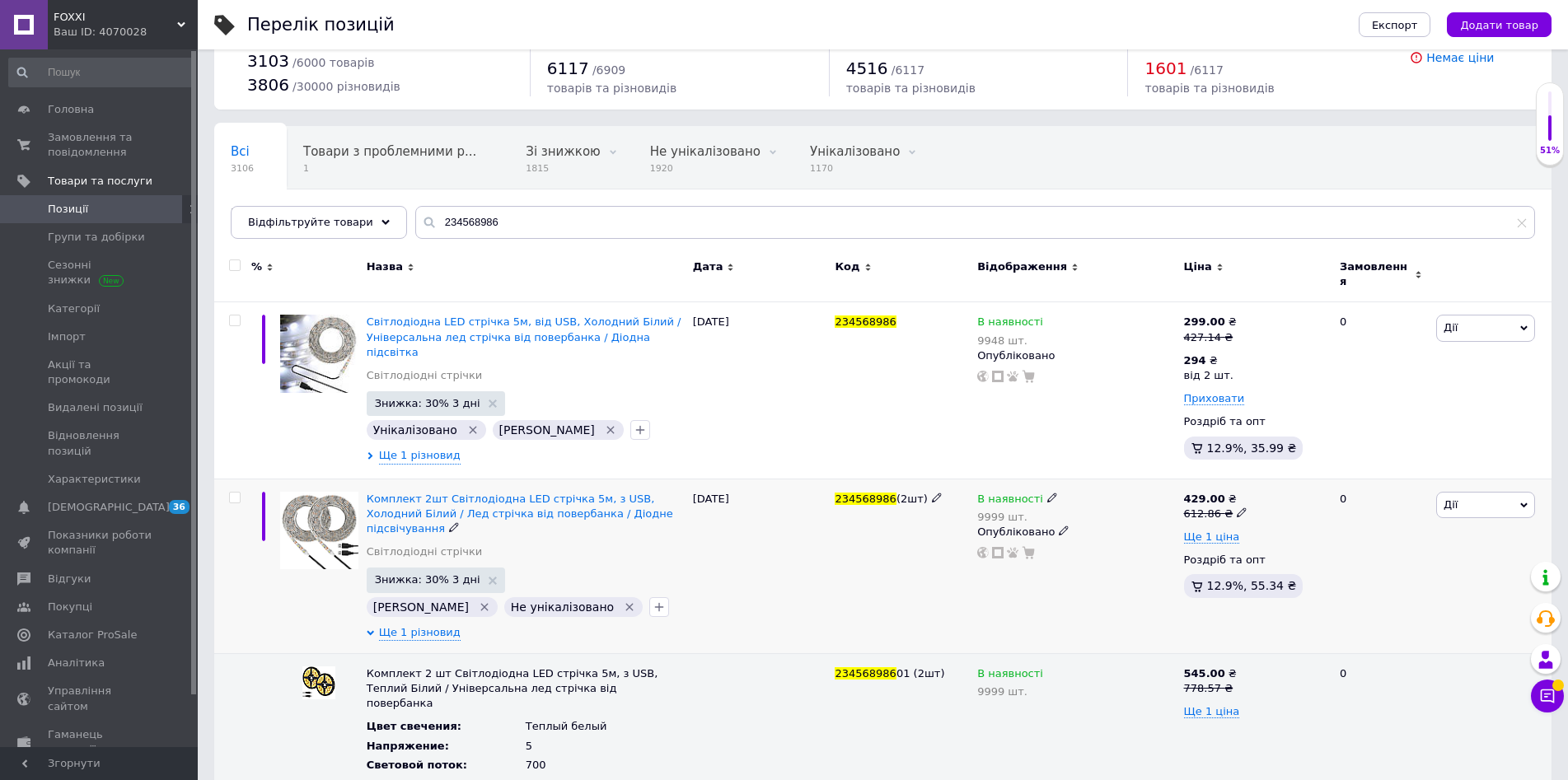
scroll to position [50, 0]
click at [1236, 506] on icon at bounding box center [1241, 511] width 10 height 10
click at [1296, 469] on input "612.86" at bounding box center [1315, 486] width 126 height 33
type input "778.57"
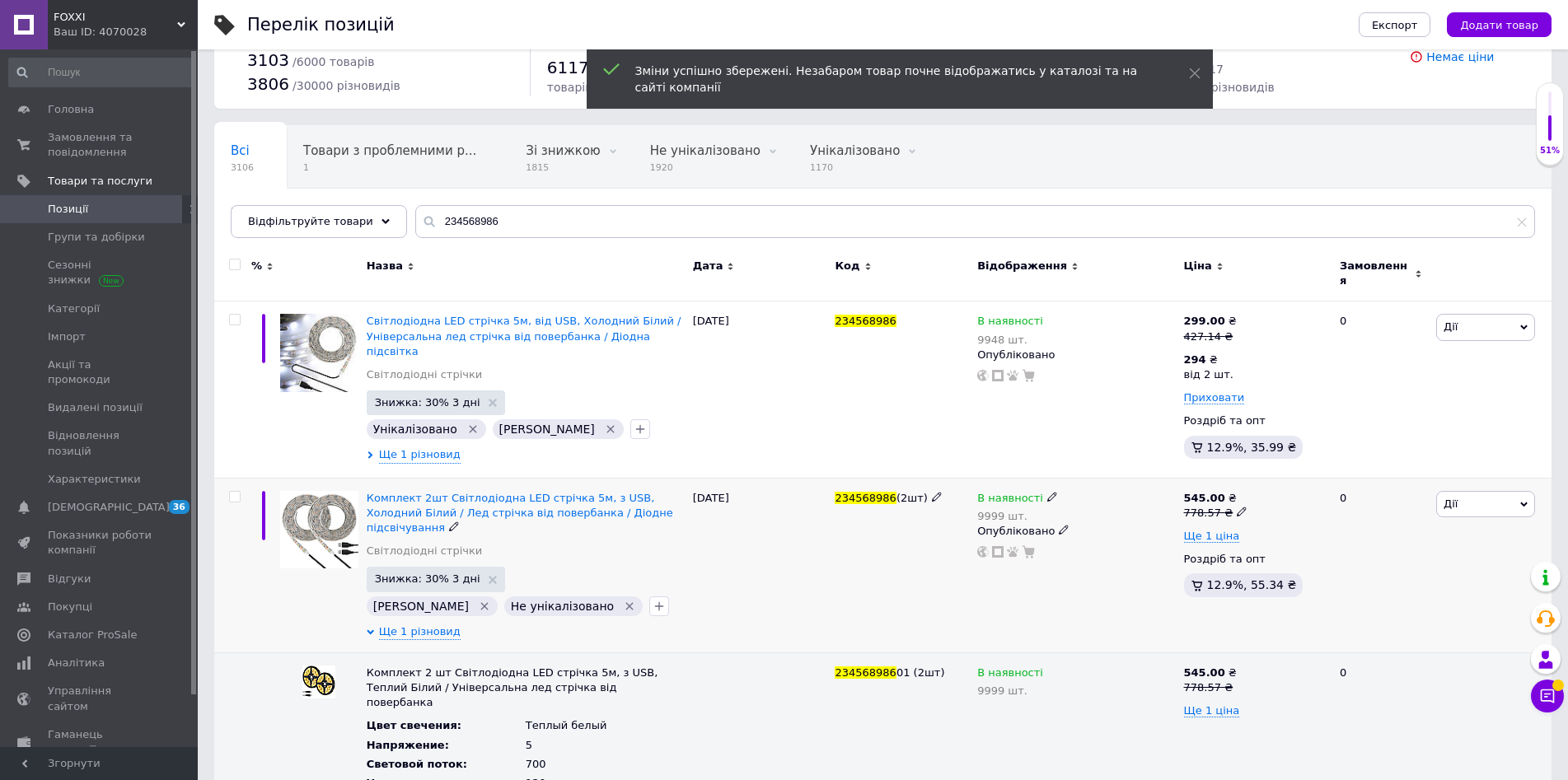
click at [1210, 536] on div "545.00 ₴ 778.57 ₴ Ще 1 ціна Роздріб та опт 12.9%, 55.34 ₴" at bounding box center [1255, 547] width 142 height 113
click at [1214, 530] on span "Ще 1 ціна" at bounding box center [1211, 536] width 56 height 13
click at [1222, 530] on icon at bounding box center [1226, 534] width 10 height 10
click at [1290, 495] on input "424" at bounding box center [1331, 500] width 158 height 33
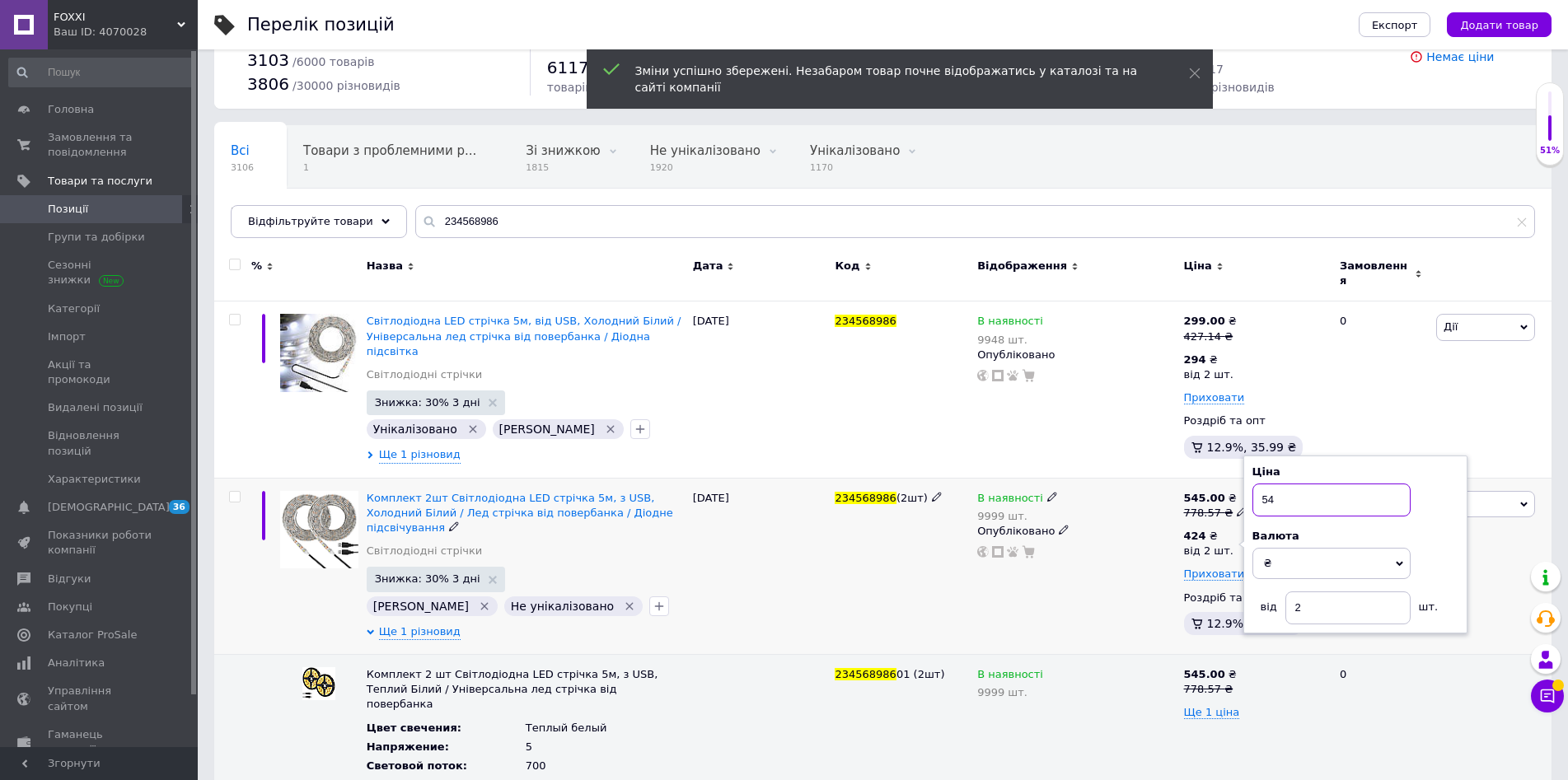
type input "540"
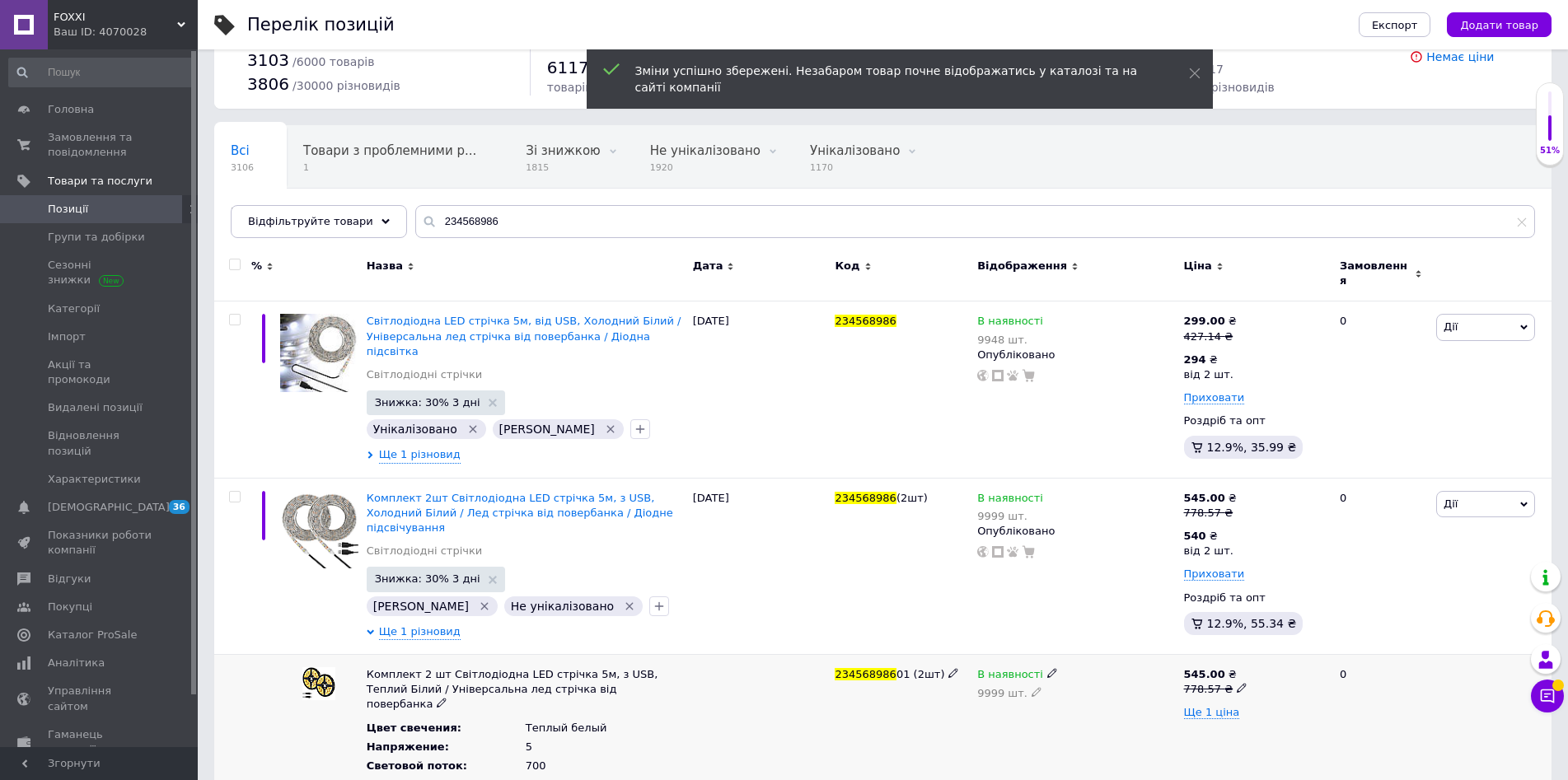
drag, startPoint x: 1200, startPoint y: 711, endPoint x: 1207, endPoint y: 694, distance: 18.4
click at [1201, 709] on div "545.00 ₴ 778.57 ₴ Ще 1 ціна" at bounding box center [1255, 731] width 150 height 151
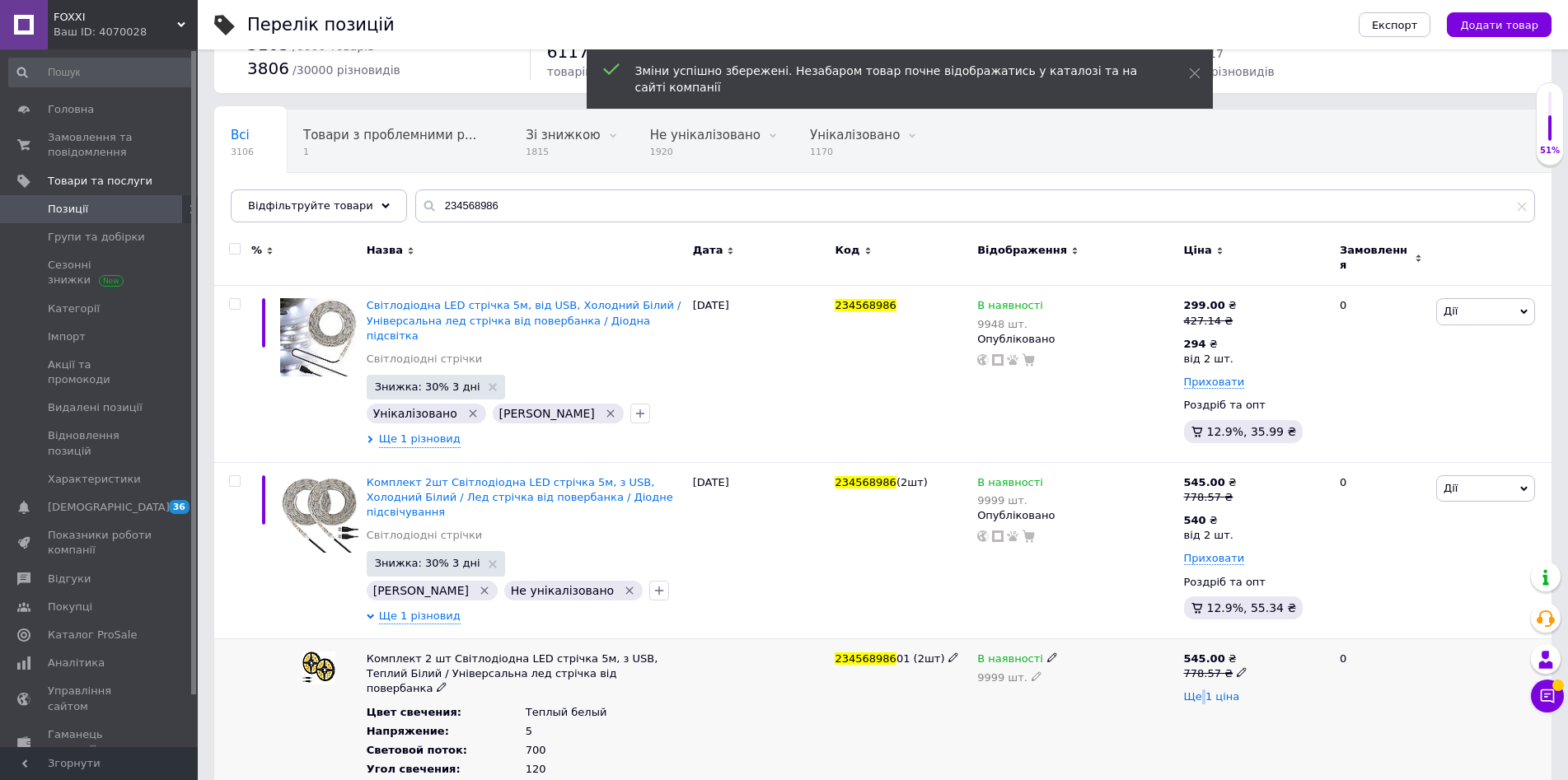
scroll to position [67, 0]
click at [1204, 691] on span "Ще 1 ціна" at bounding box center [1211, 695] width 56 height 13
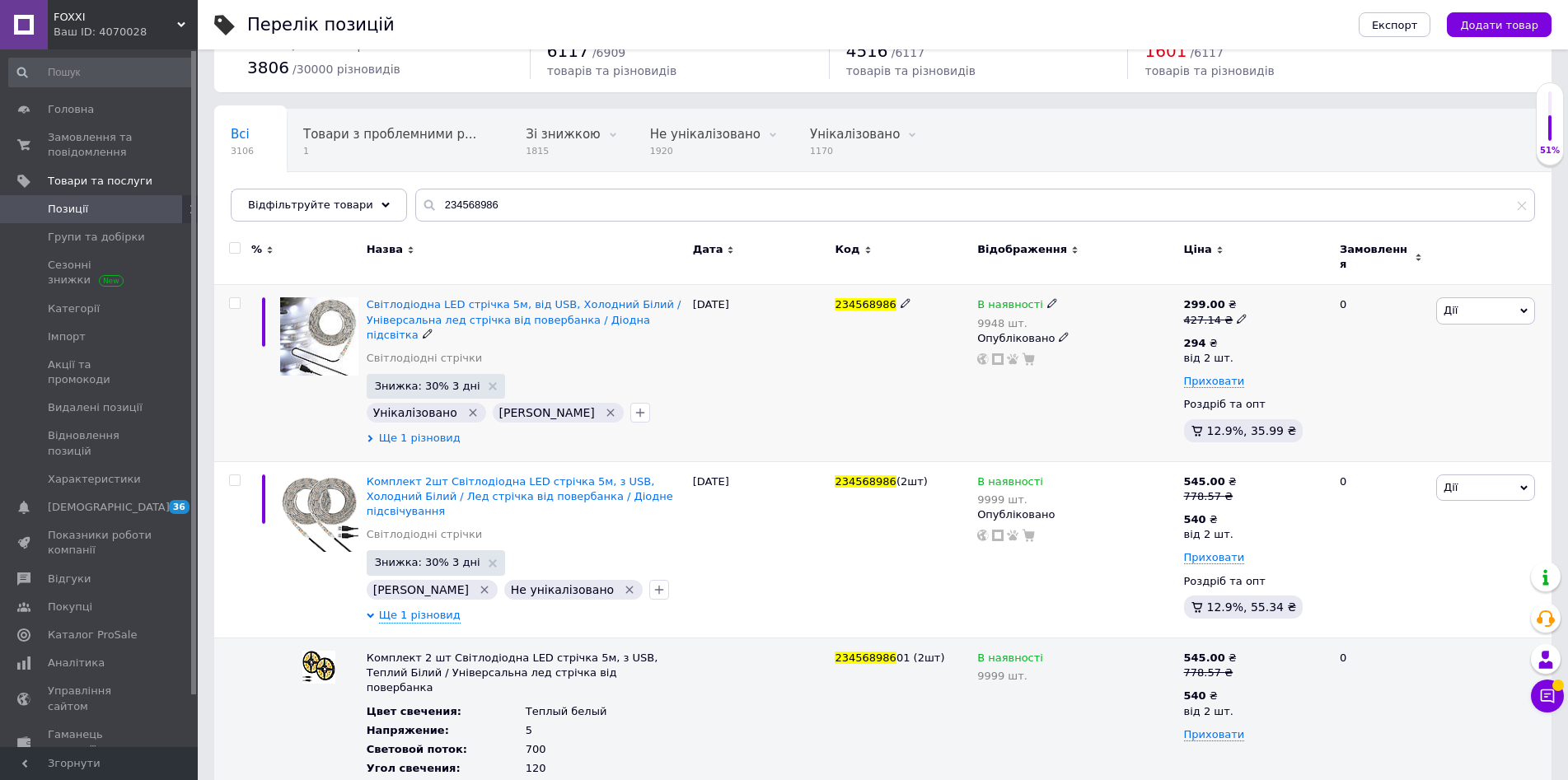
click at [404, 431] on span "Ще 1 різновид" at bounding box center [420, 438] width 81 height 15
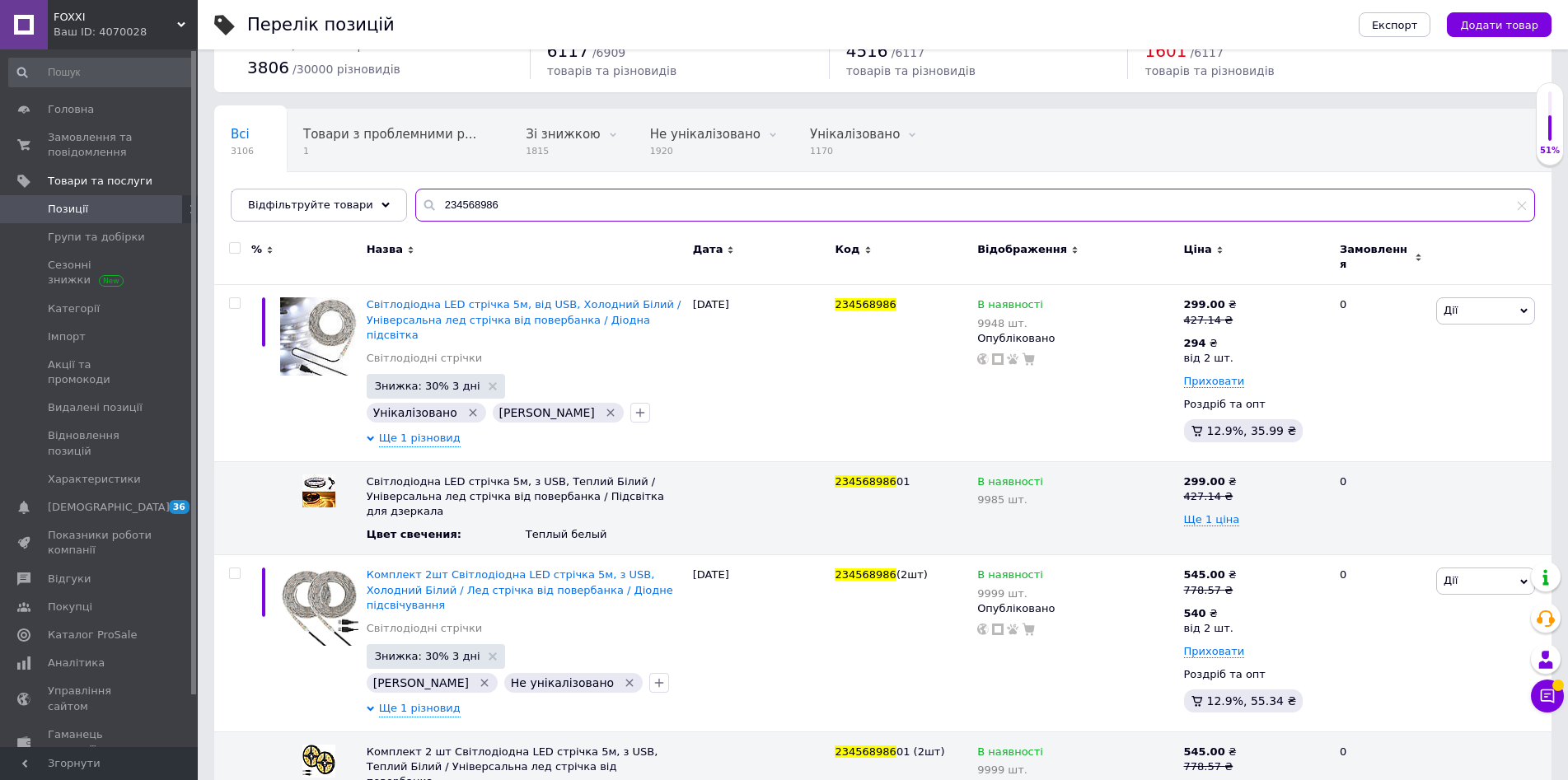
click at [508, 210] on input "234568986" at bounding box center [975, 205] width 1120 height 33
paste input "77320"
click at [508, 210] on input "234577320" at bounding box center [975, 205] width 1120 height 33
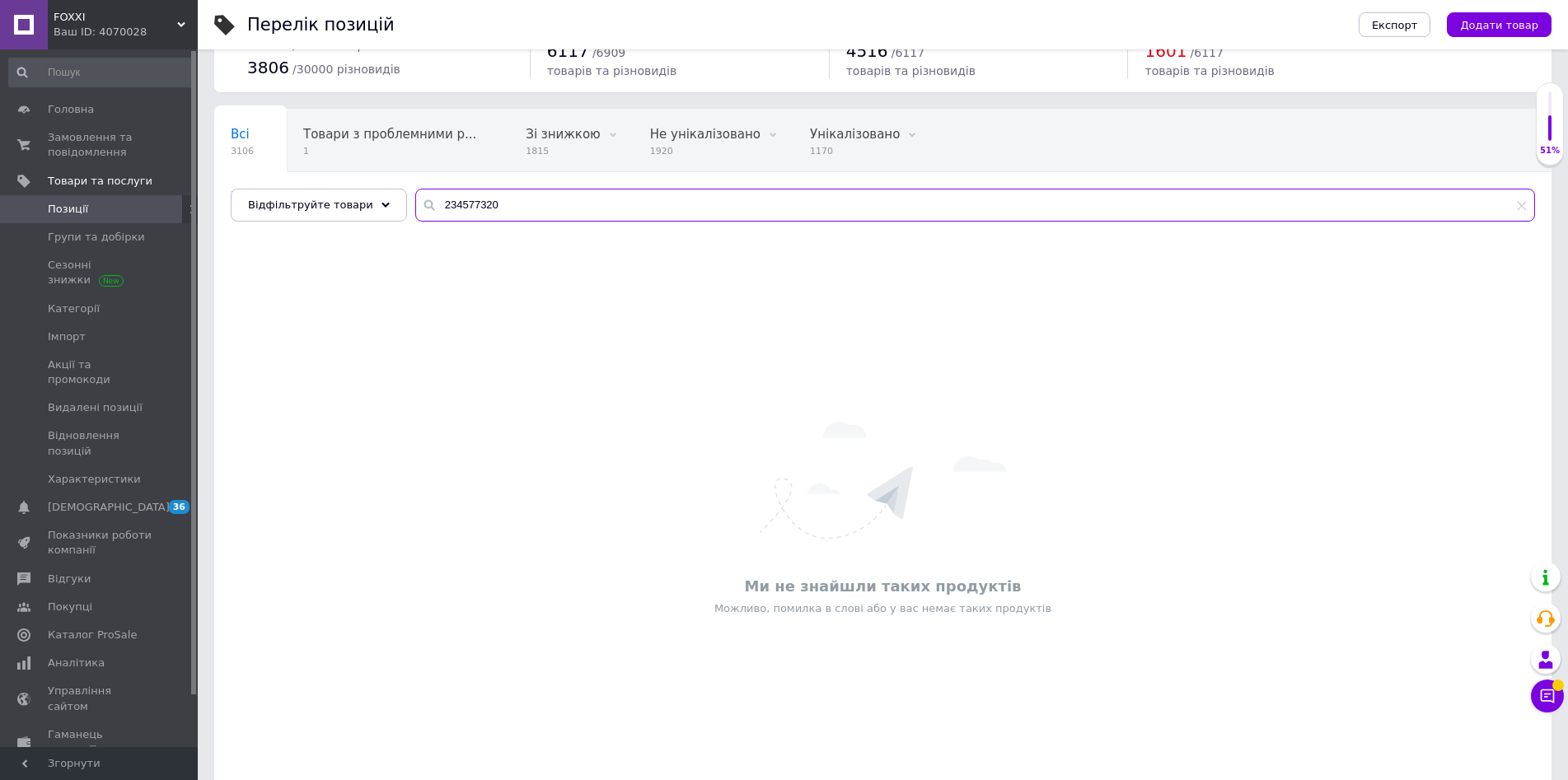
click at [507, 201] on input "234577320" at bounding box center [975, 205] width 1120 height 33
paste input "6485801"
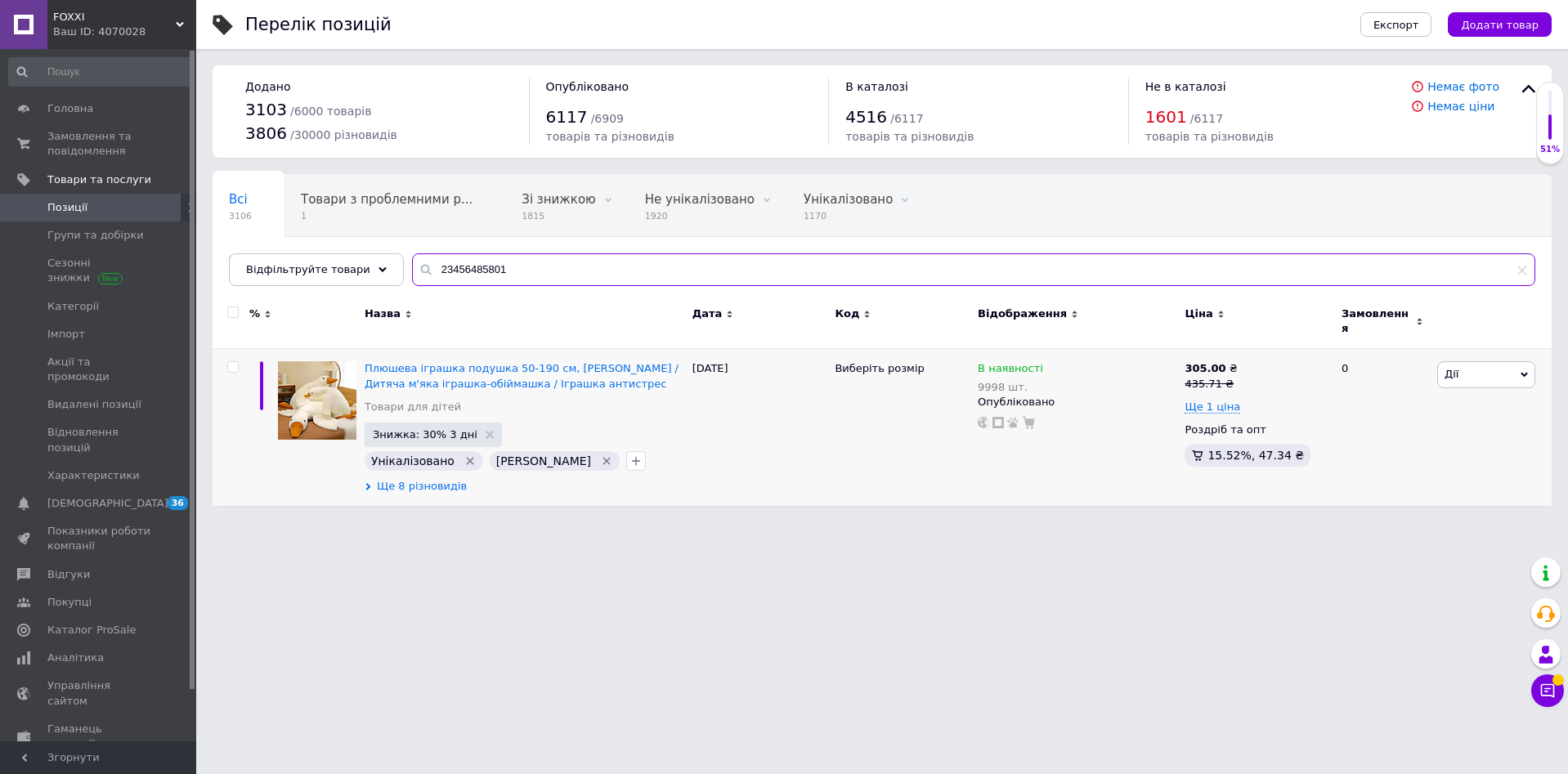
type input "23456485801"
click at [410, 479] on span "Ще 8 різновидів" at bounding box center [422, 486] width 90 height 15
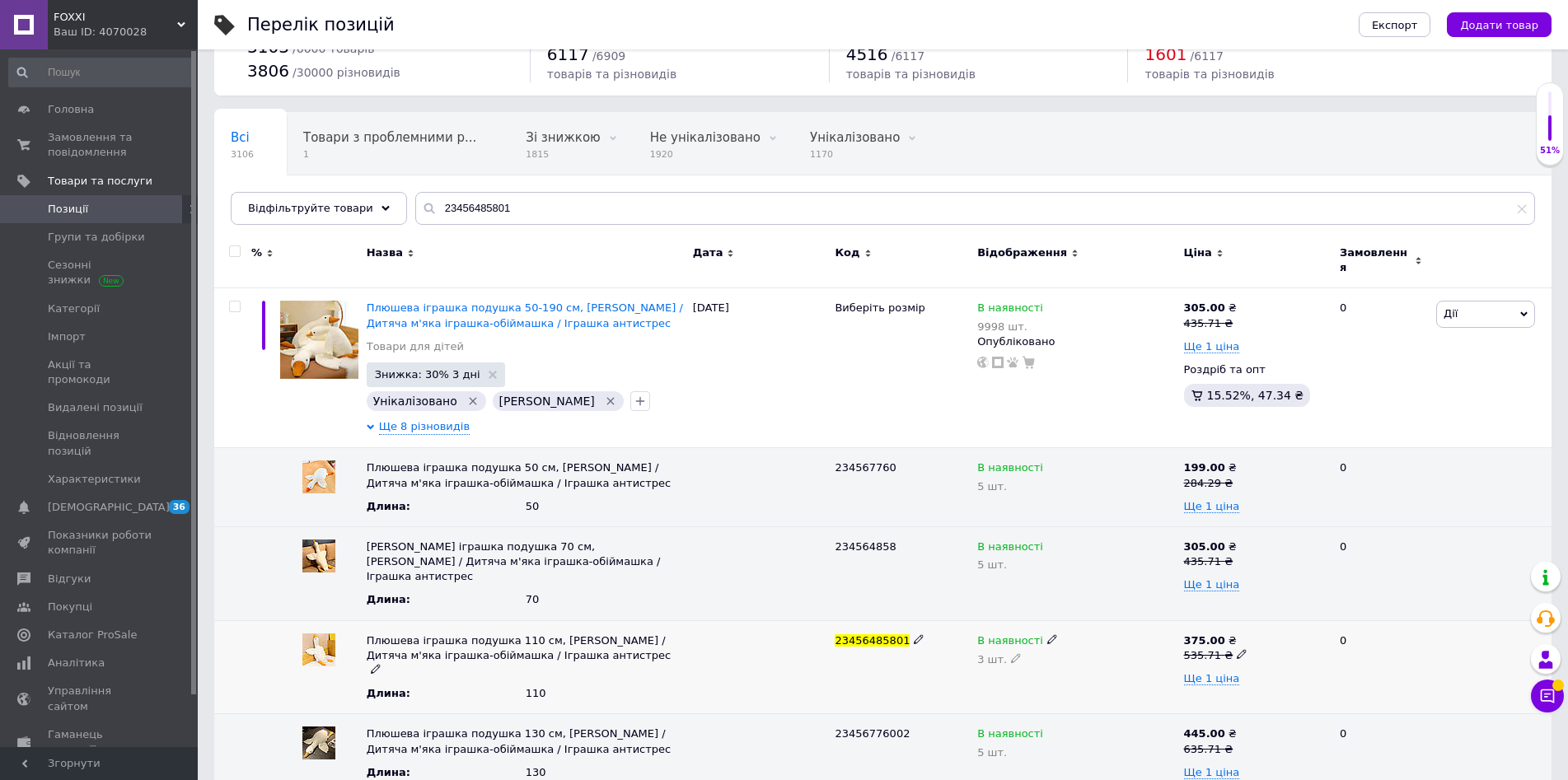
scroll to position [164, 0]
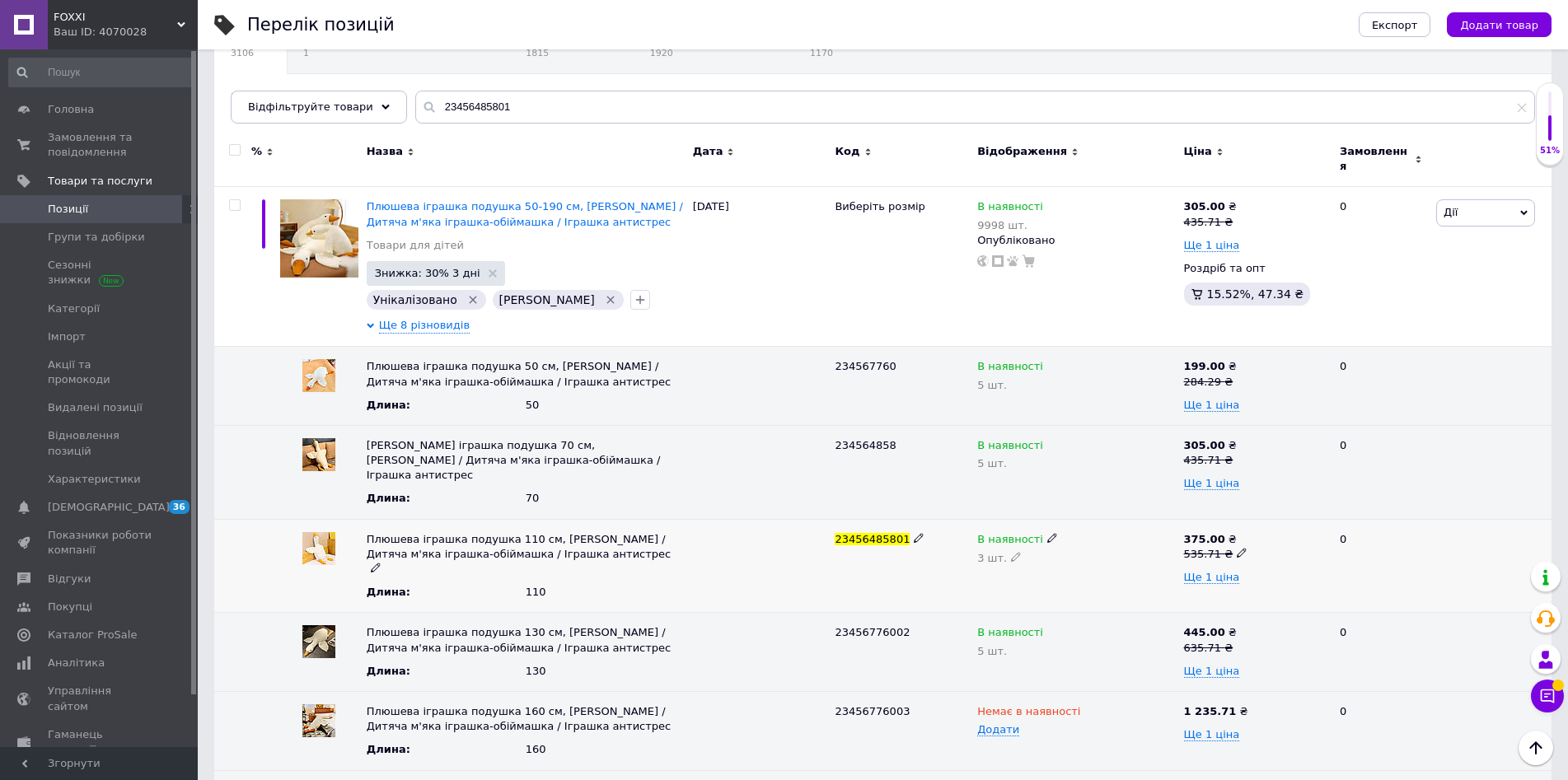
click at [1011, 552] on icon at bounding box center [1016, 557] width 10 height 10
click at [1010, 551] on input "3" at bounding box center [1076, 568] width 197 height 33
type input "5"
click at [1236, 548] on icon at bounding box center [1241, 552] width 10 height 10
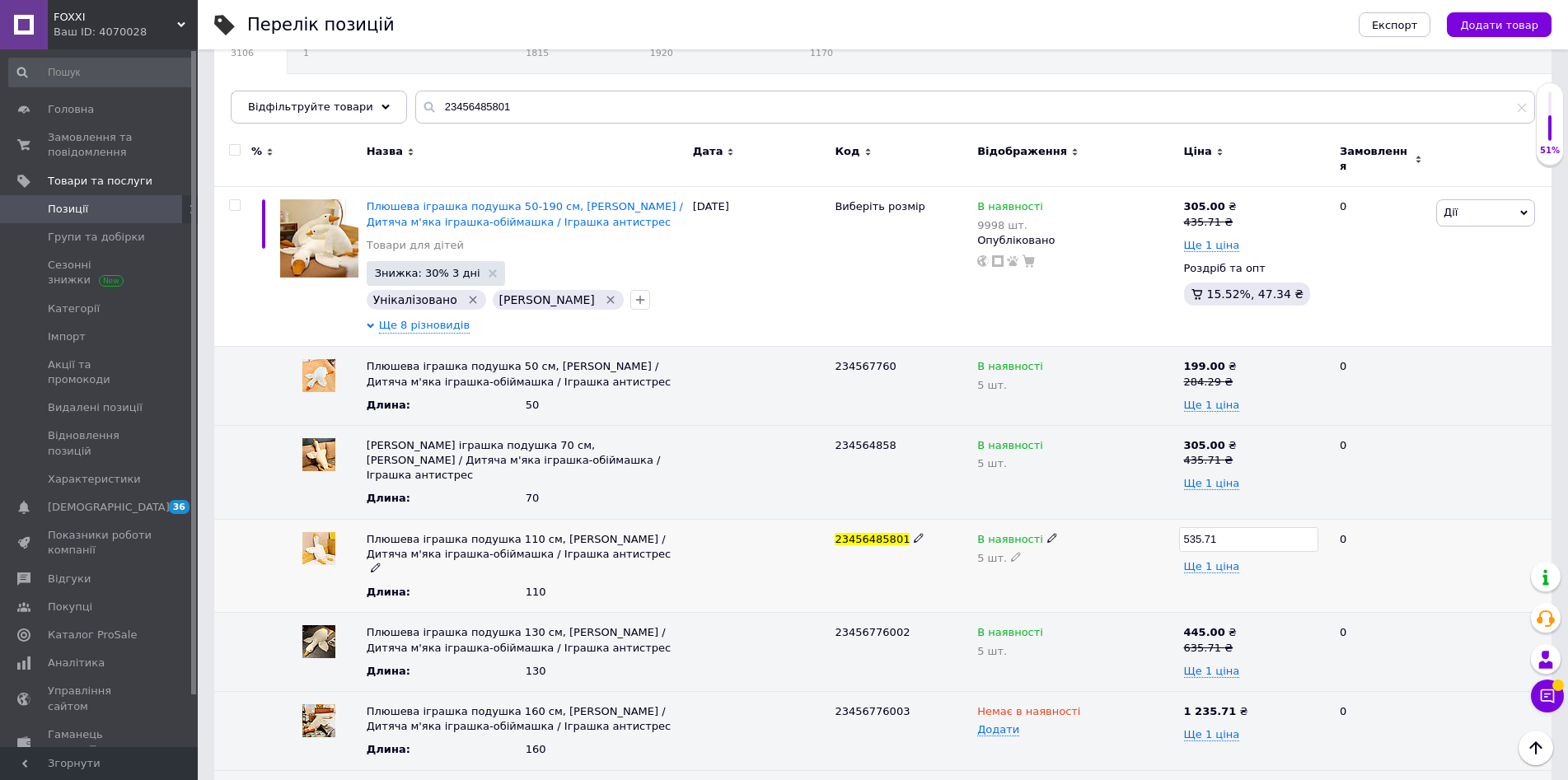
click at [1251, 527] on input "535.71" at bounding box center [1249, 539] width 139 height 25
type input "521.43"
click at [1217, 570] on span "Ще 1 ціна" at bounding box center [1211, 577] width 56 height 13
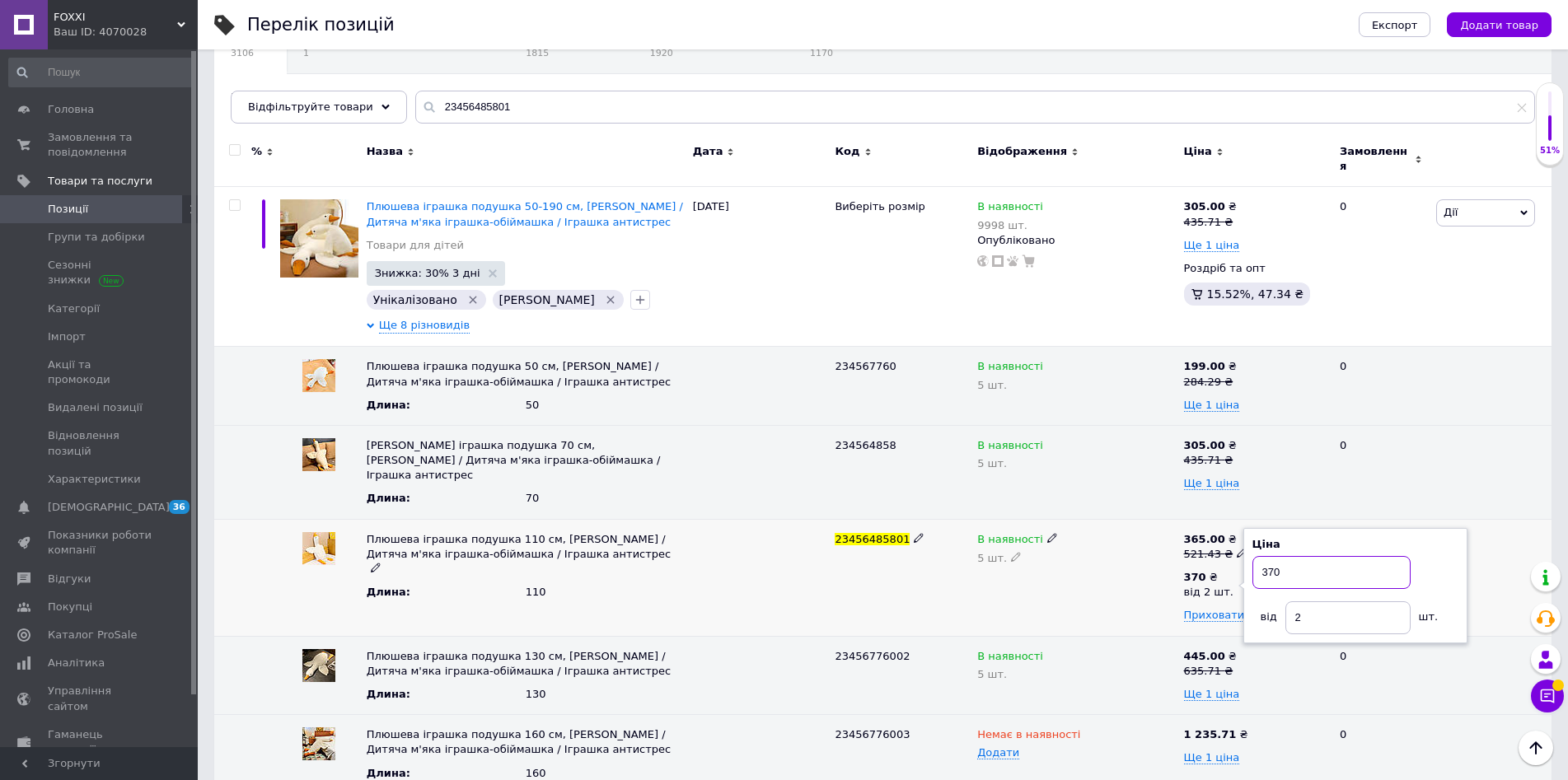
click at [1274, 556] on input "370" at bounding box center [1331, 572] width 158 height 33
type input "360"
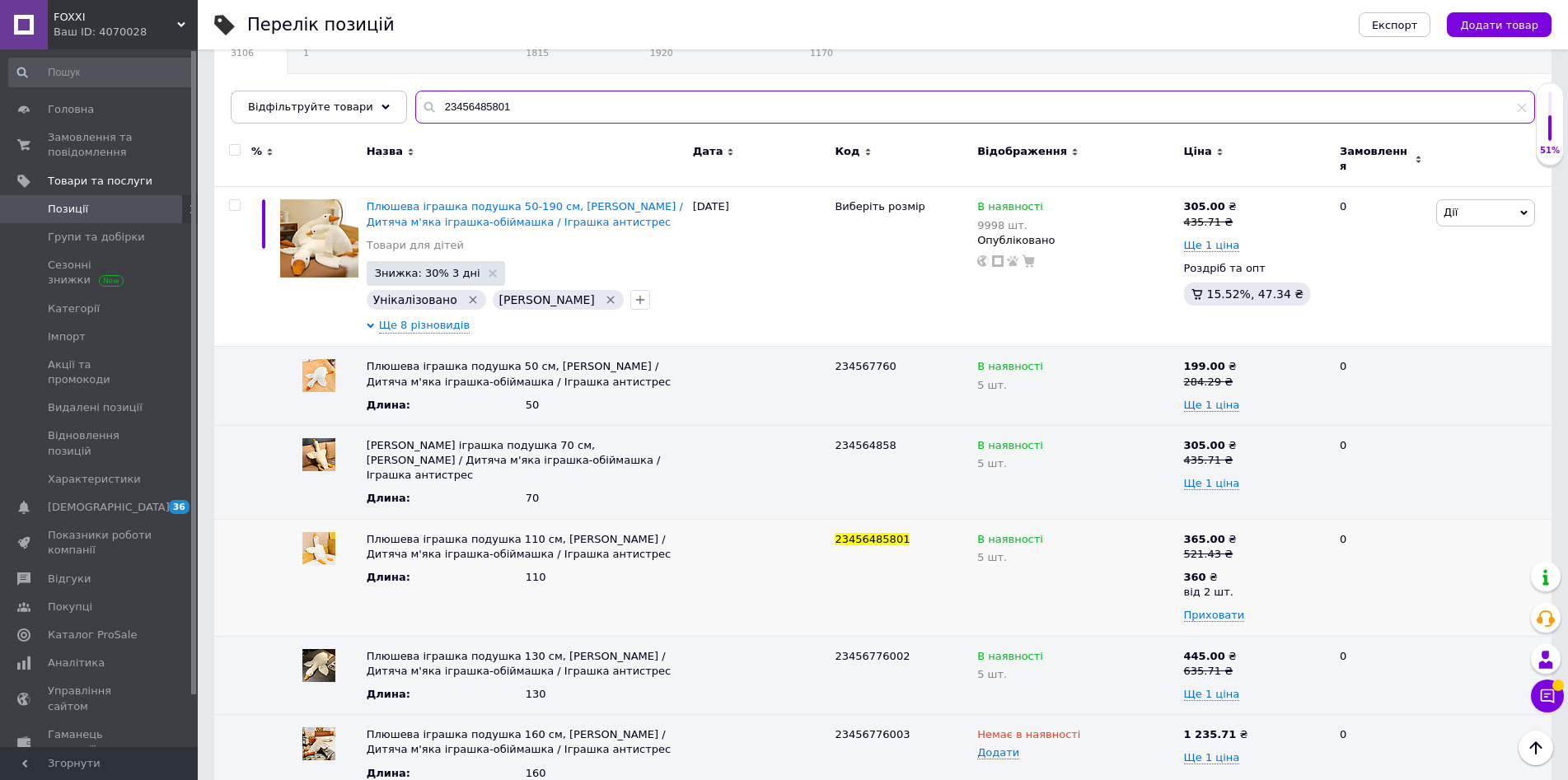
click at [456, 108] on input "23456485801" at bounding box center [975, 107] width 1120 height 33
paste input "75240"
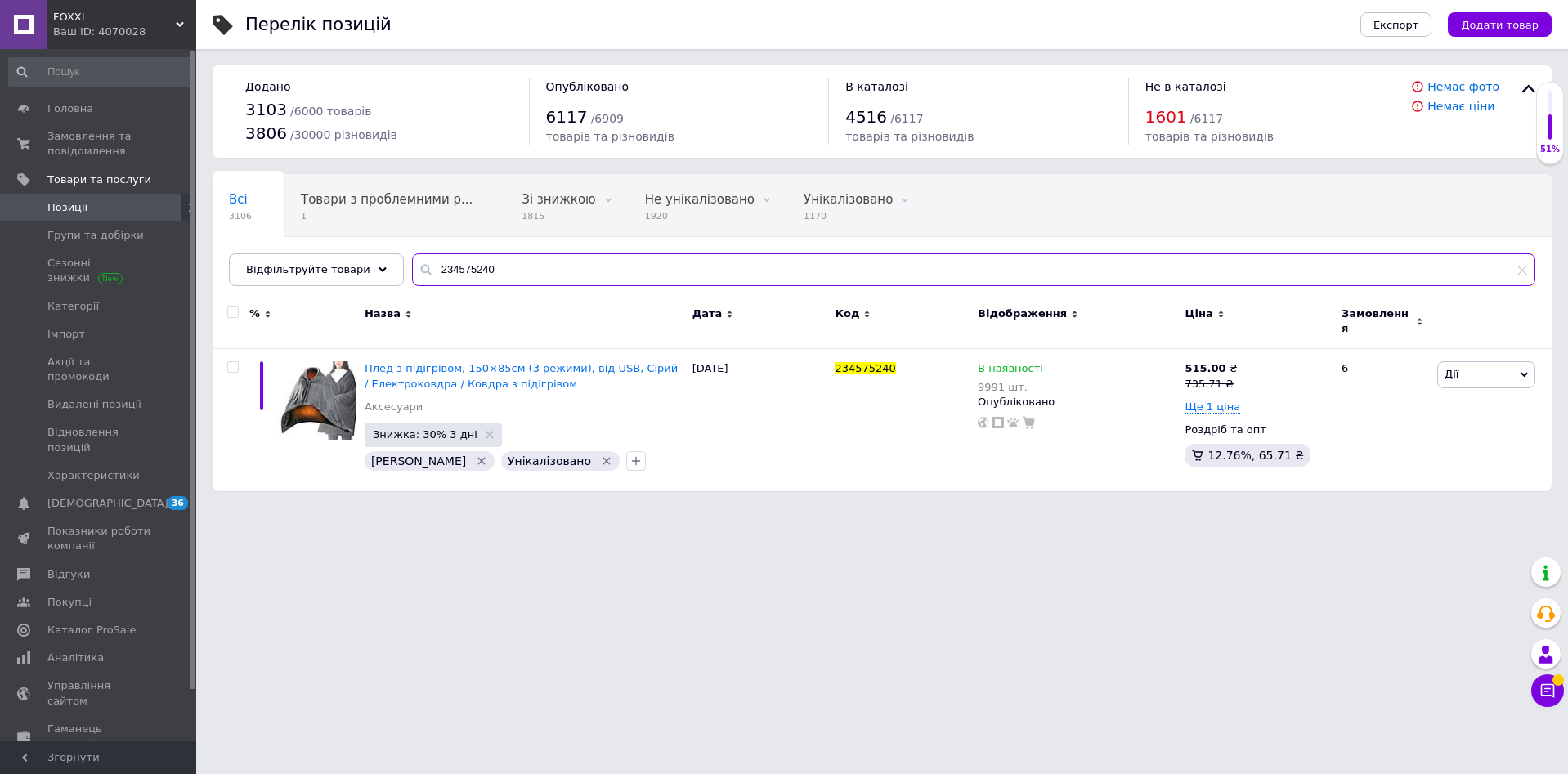
type input "234575240"
click at [478, 271] on input "234575240" at bounding box center [974, 270] width 1124 height 33
click at [492, 369] on span "Плед з підігрівом, 150×85см (3 режими), від USB, Сірий / Електроковдра / Ковдра…" at bounding box center [521, 375] width 313 height 27
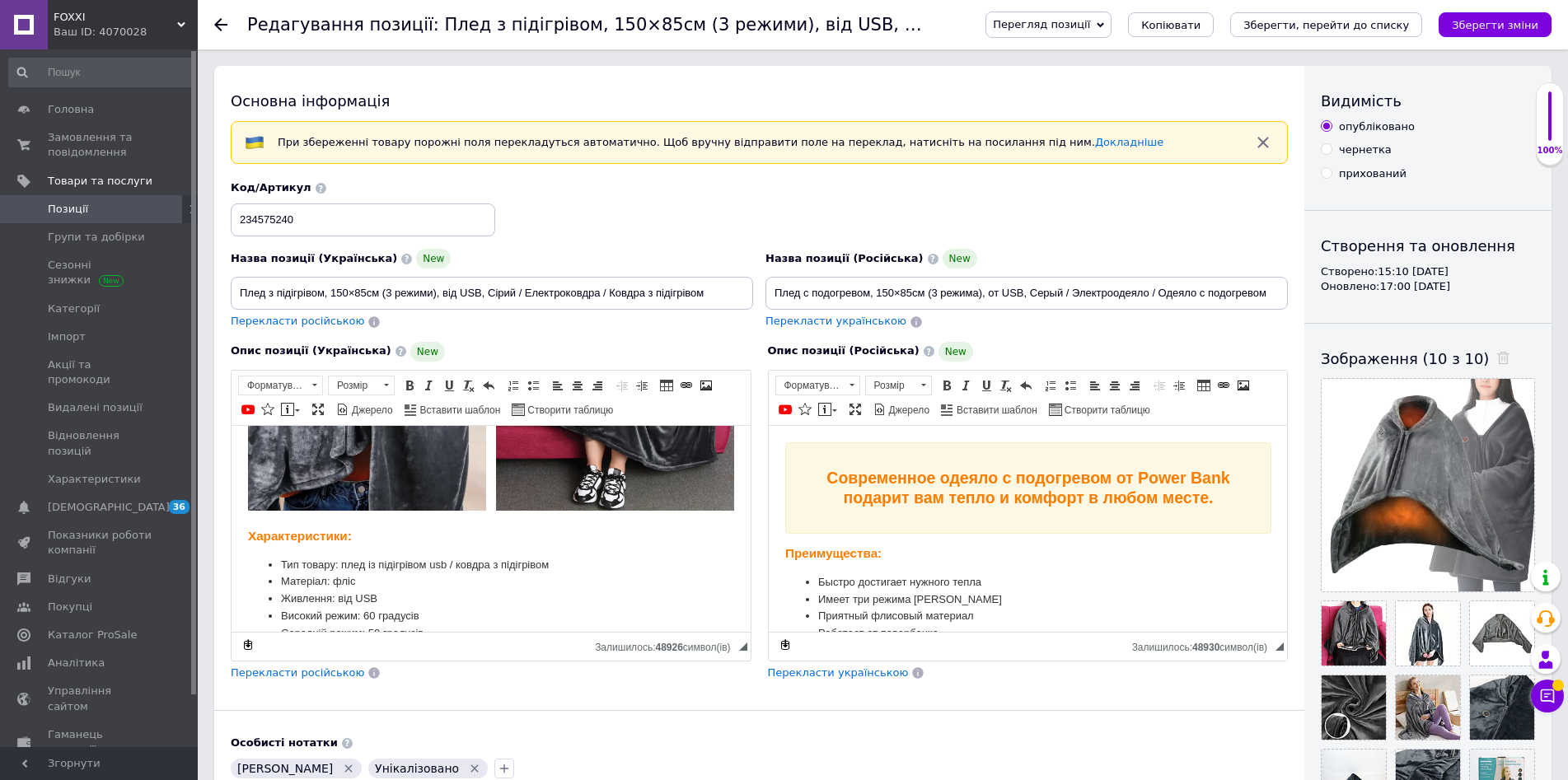
scroll to position [659, 0]
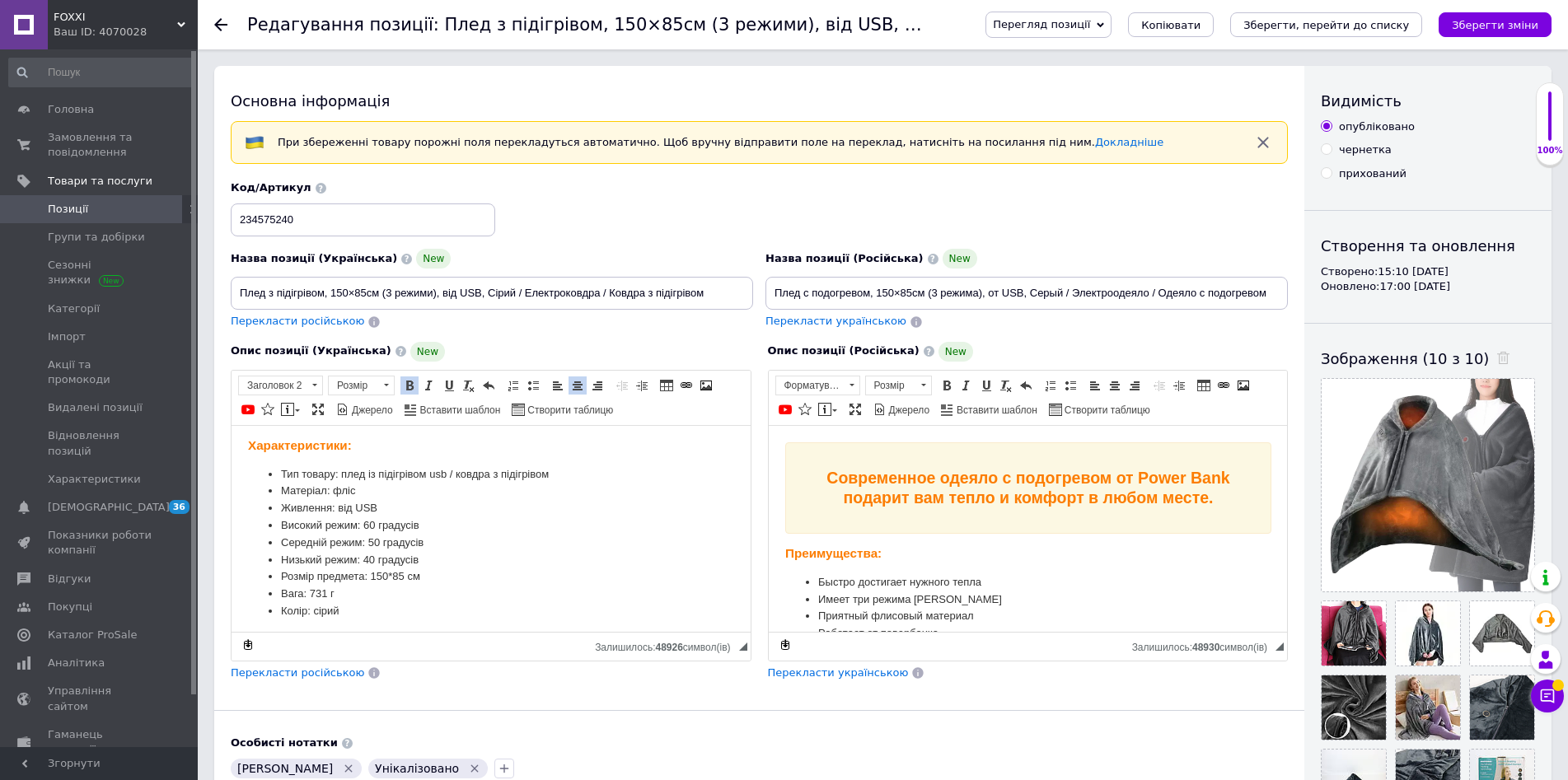
click at [326, 604] on li "Колір: сірий" at bounding box center [490, 611] width 420 height 17
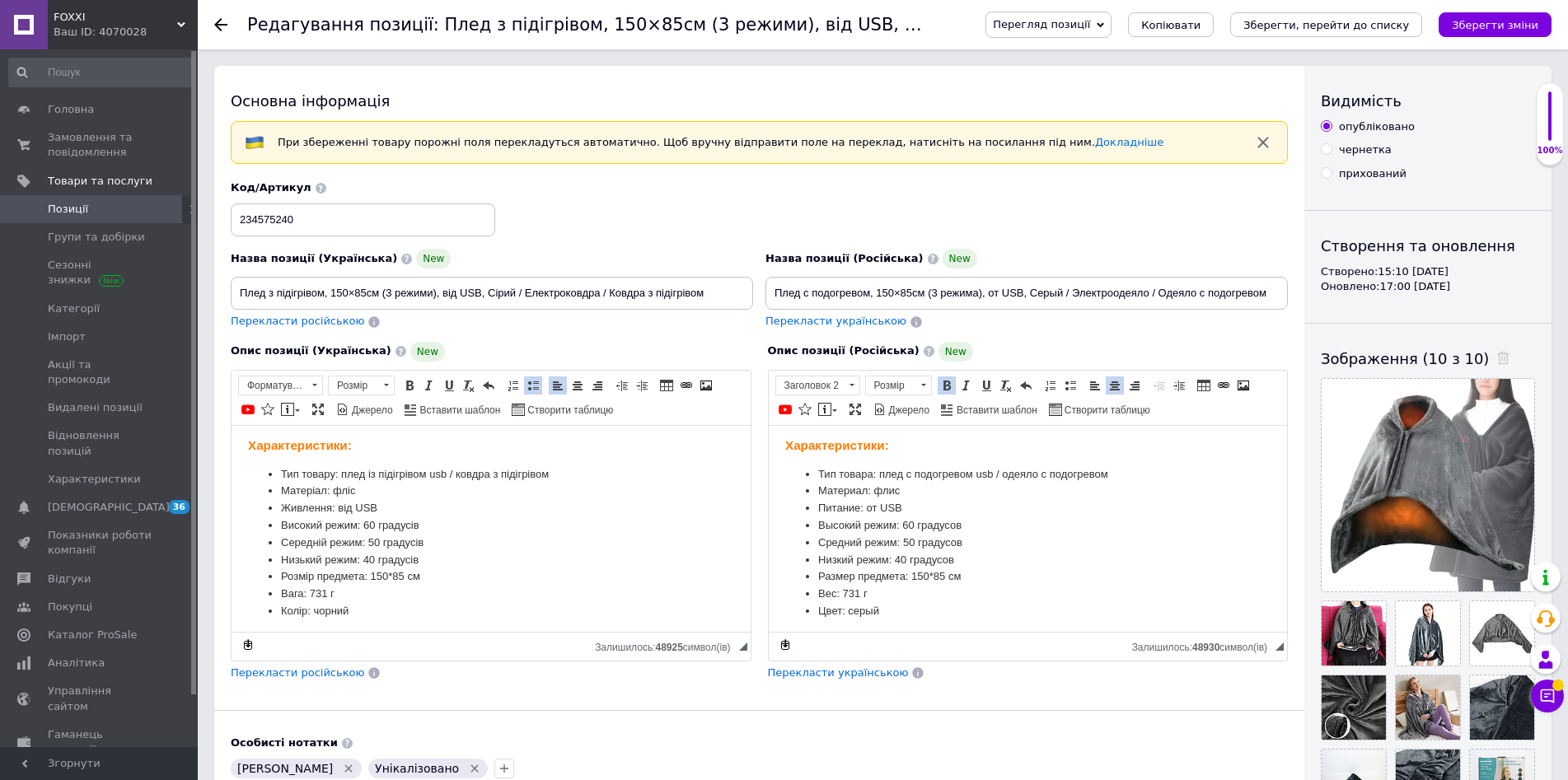
click at [866, 609] on li "Цвет: серый" at bounding box center [1027, 611] width 420 height 17
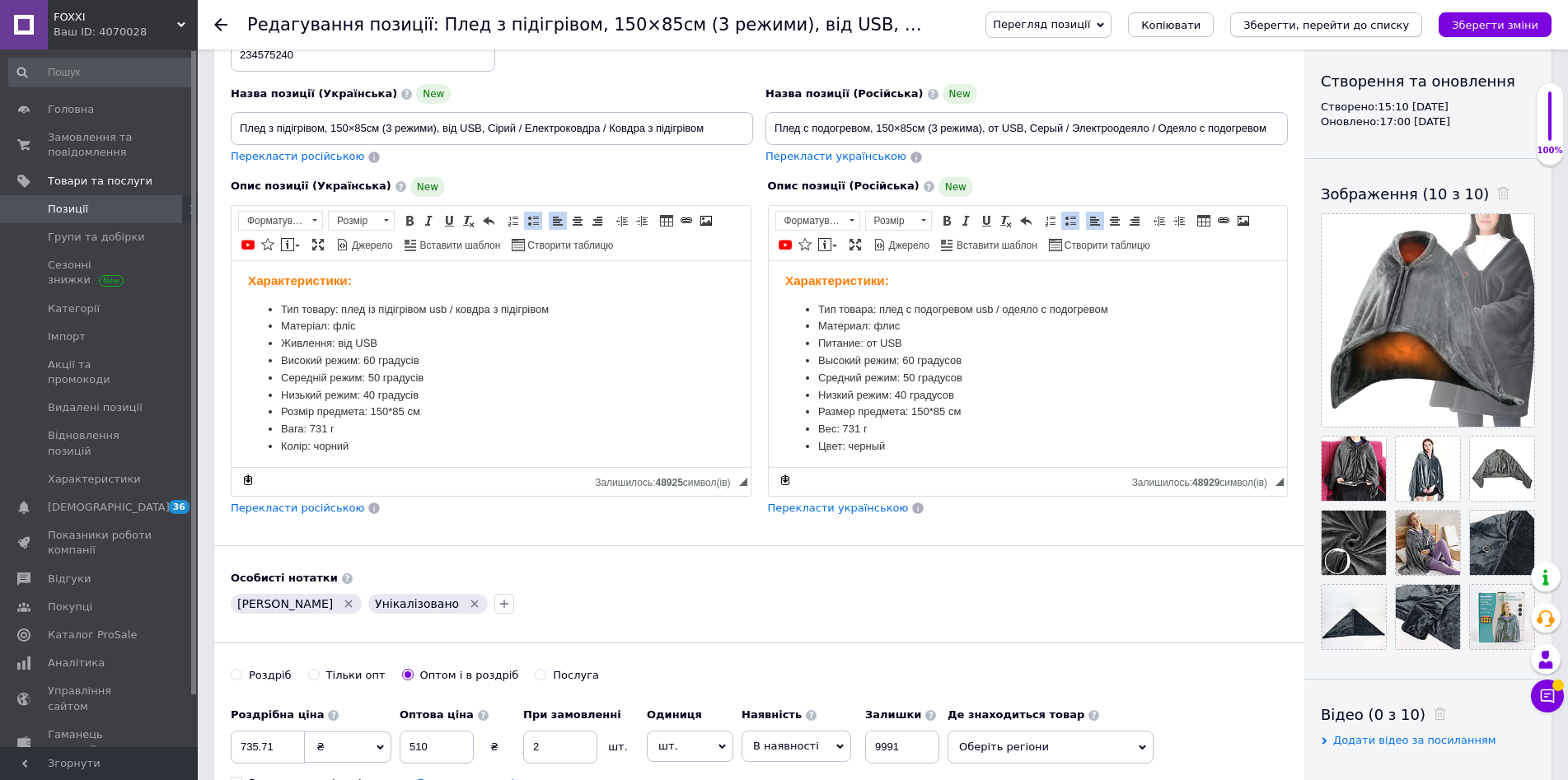
click at [1358, 16] on button "Зберегти, перейти до списку" at bounding box center [1326, 24] width 192 height 25
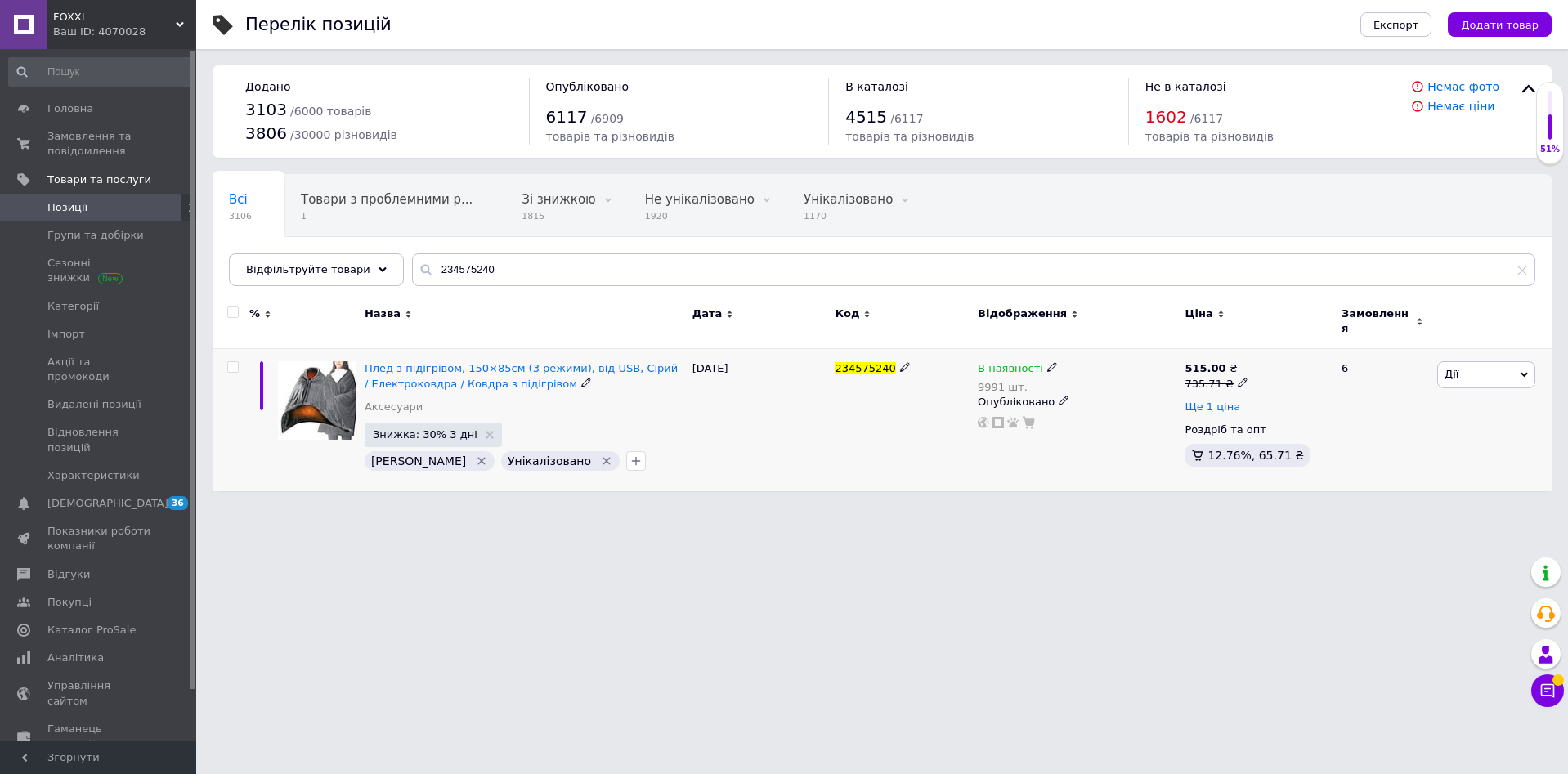
click at [1224, 400] on span "Ще 1 ціна" at bounding box center [1212, 406] width 56 height 13
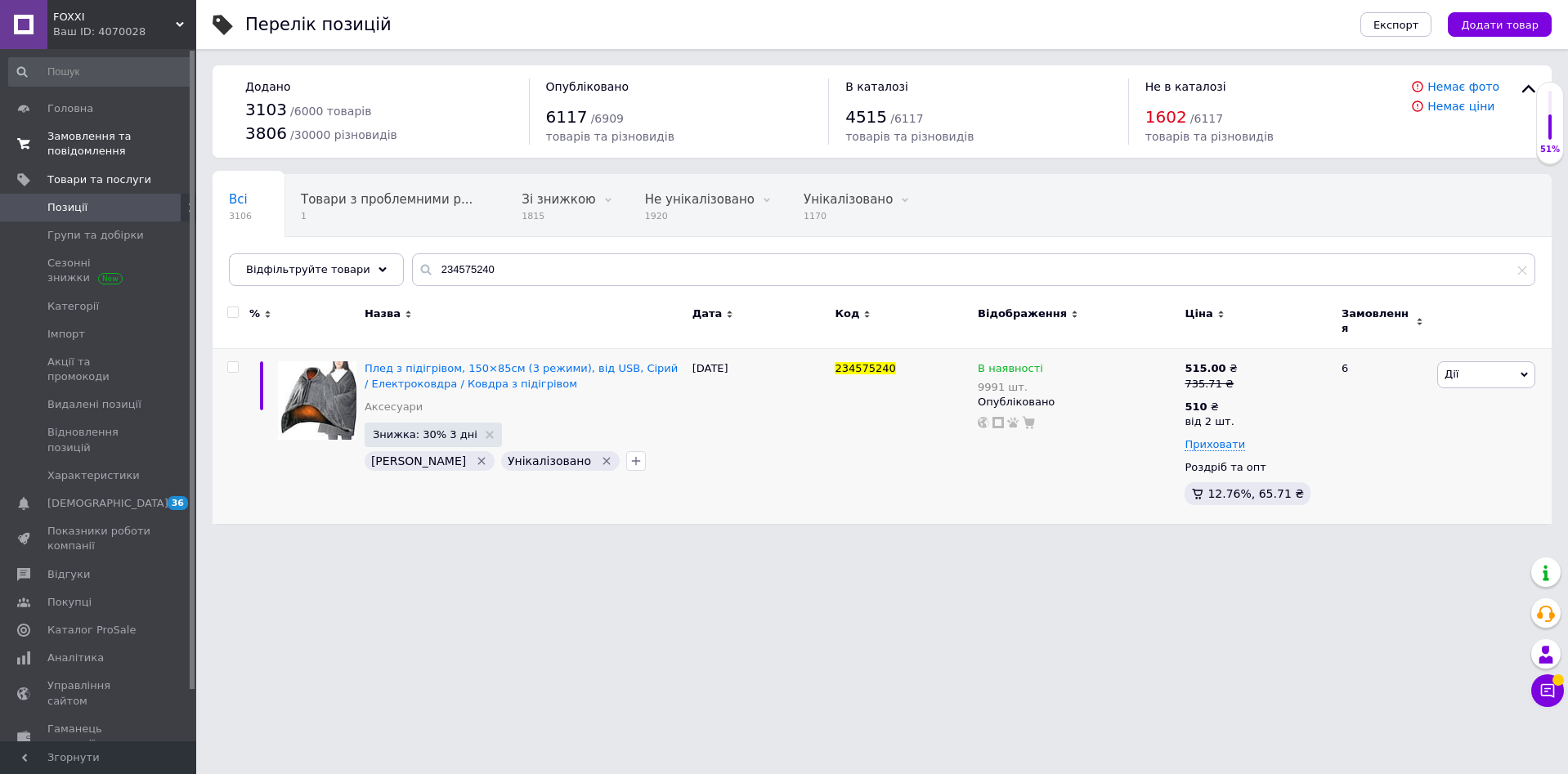
click at [99, 140] on span "Замовлення та повідомлення" at bounding box center [99, 143] width 104 height 29
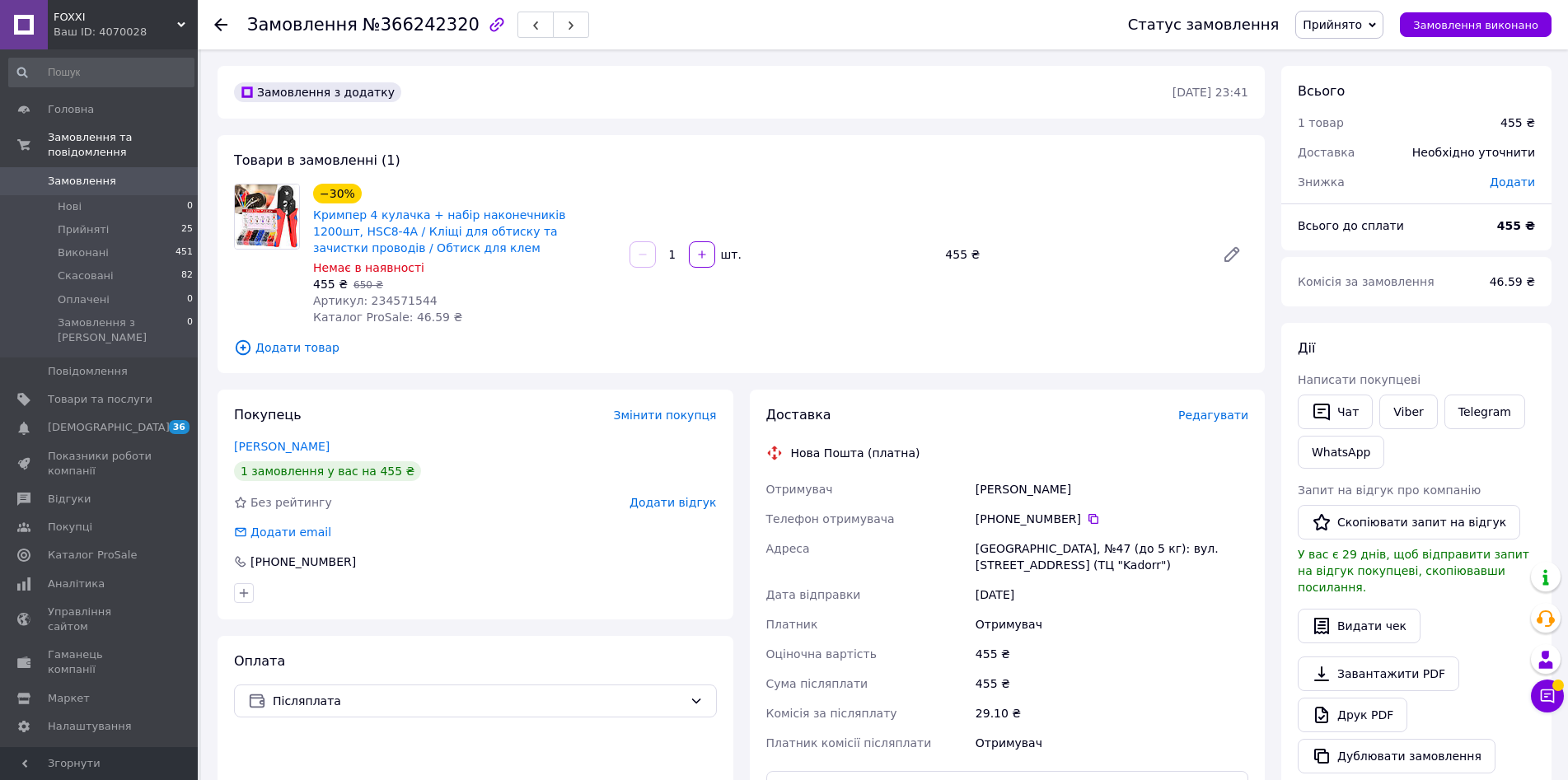
click at [390, 301] on span "Артикул: 234571544" at bounding box center [376, 300] width 125 height 13
copy span "234571544"
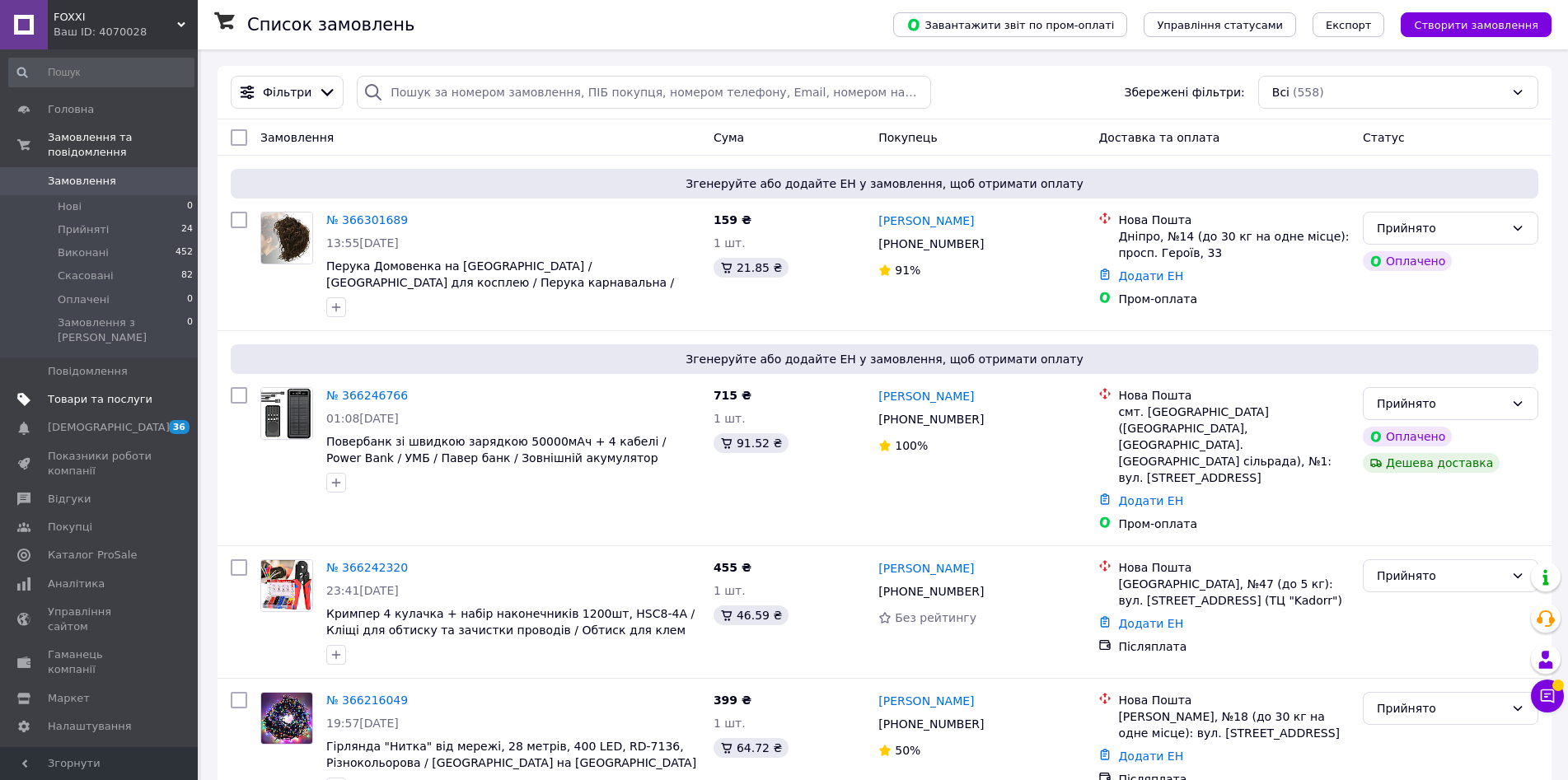
click at [133, 392] on span "Товари та послуги" at bounding box center [100, 399] width 105 height 15
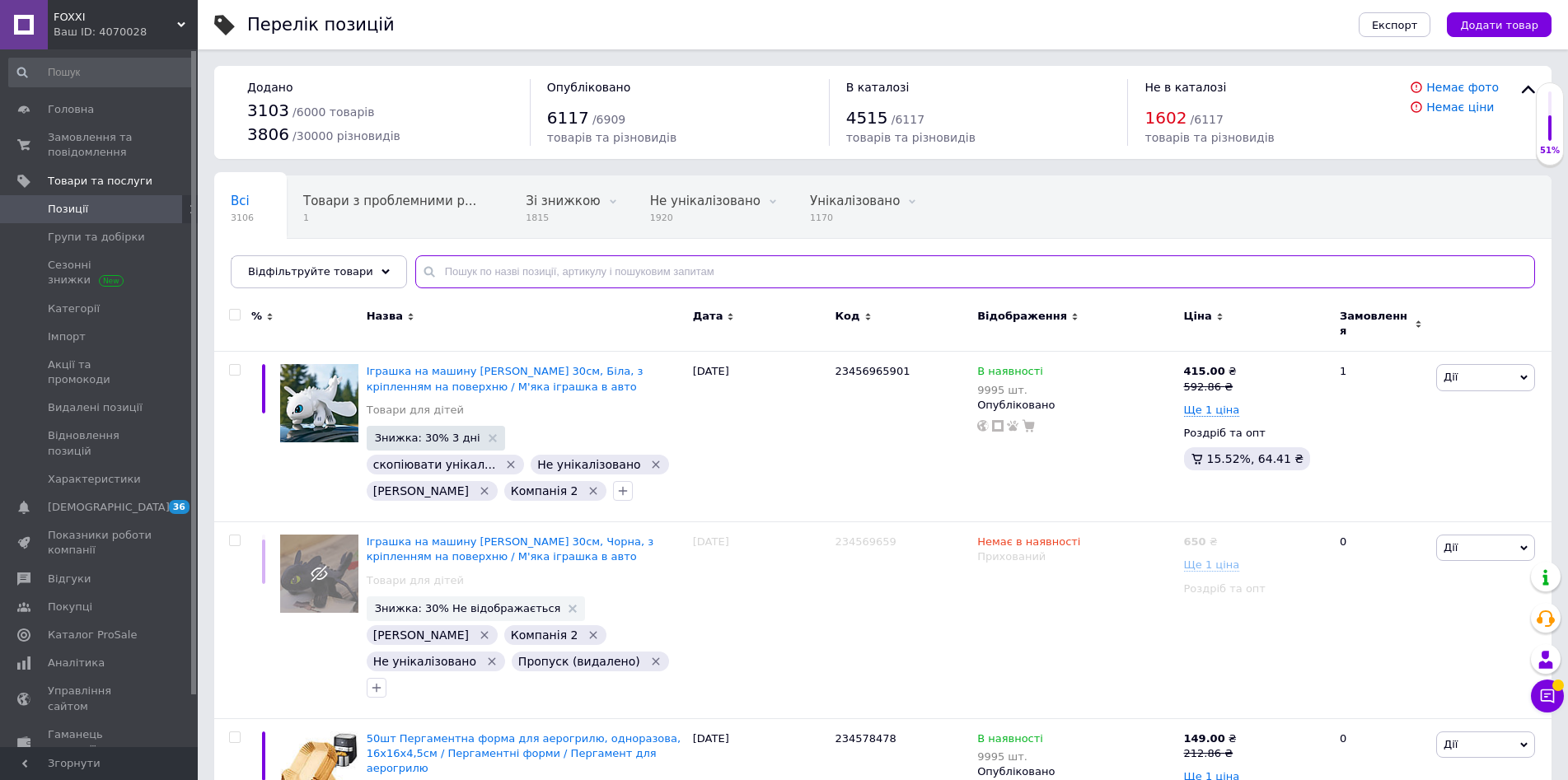
click at [487, 274] on input "text" at bounding box center [975, 272] width 1120 height 33
paste input "234575240"
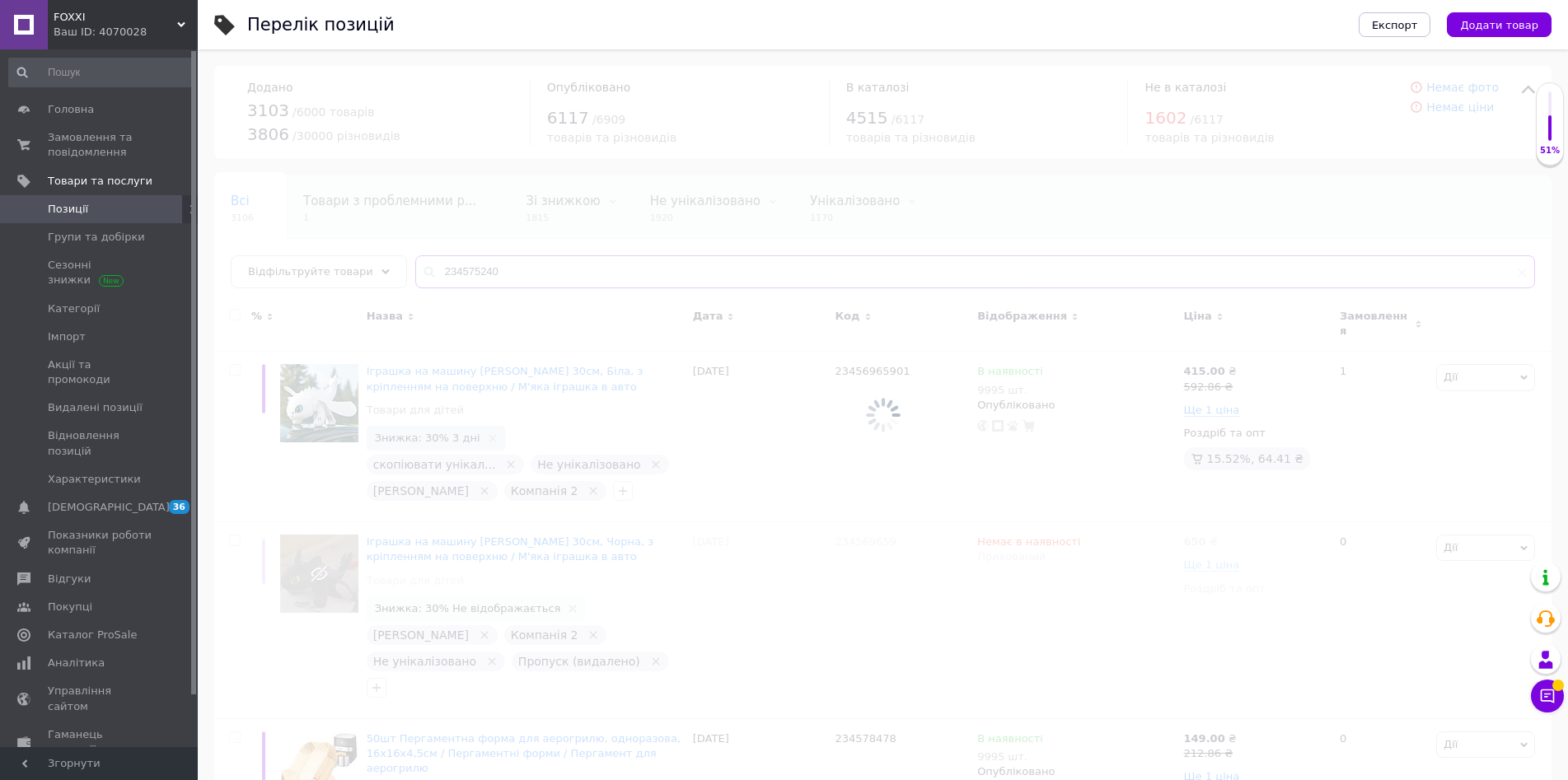
type input "234575240"
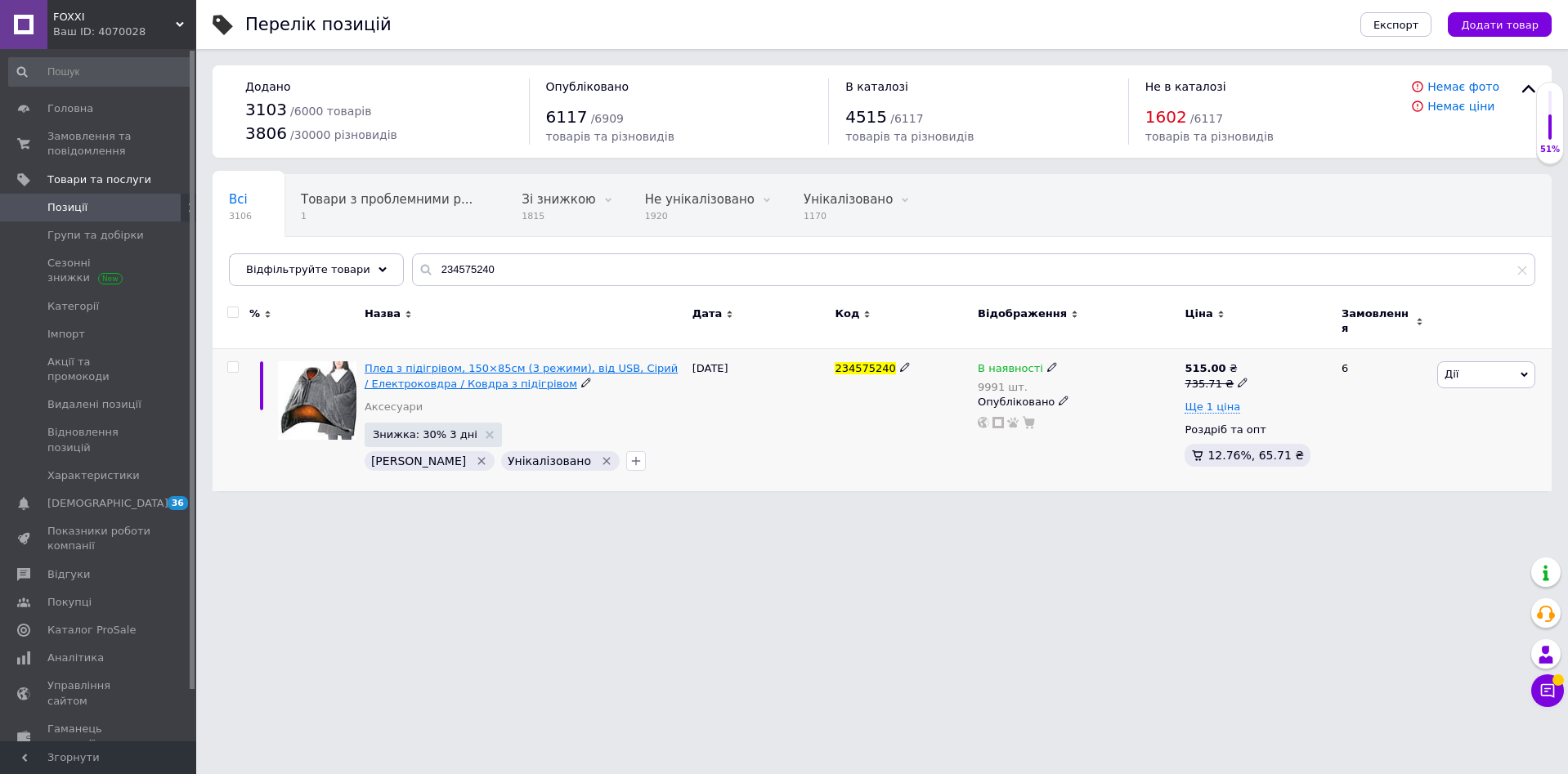
click at [508, 372] on span "Плед з підігрівом, 150×85см (3 режими), від USB, Сірий / Електроковдра / Ковдра…" at bounding box center [521, 375] width 313 height 27
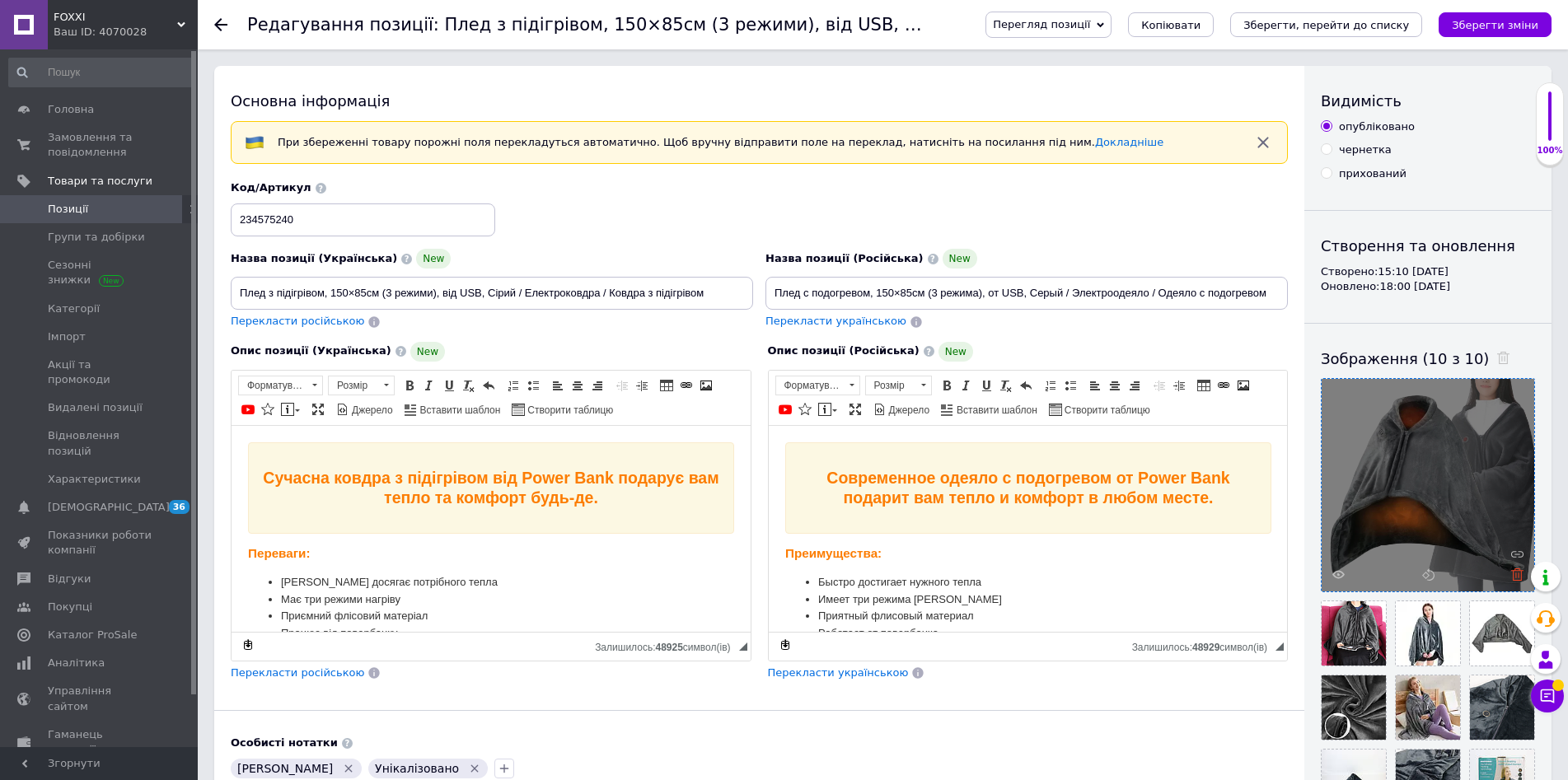
click at [1520, 571] on icon at bounding box center [1517, 575] width 12 height 12
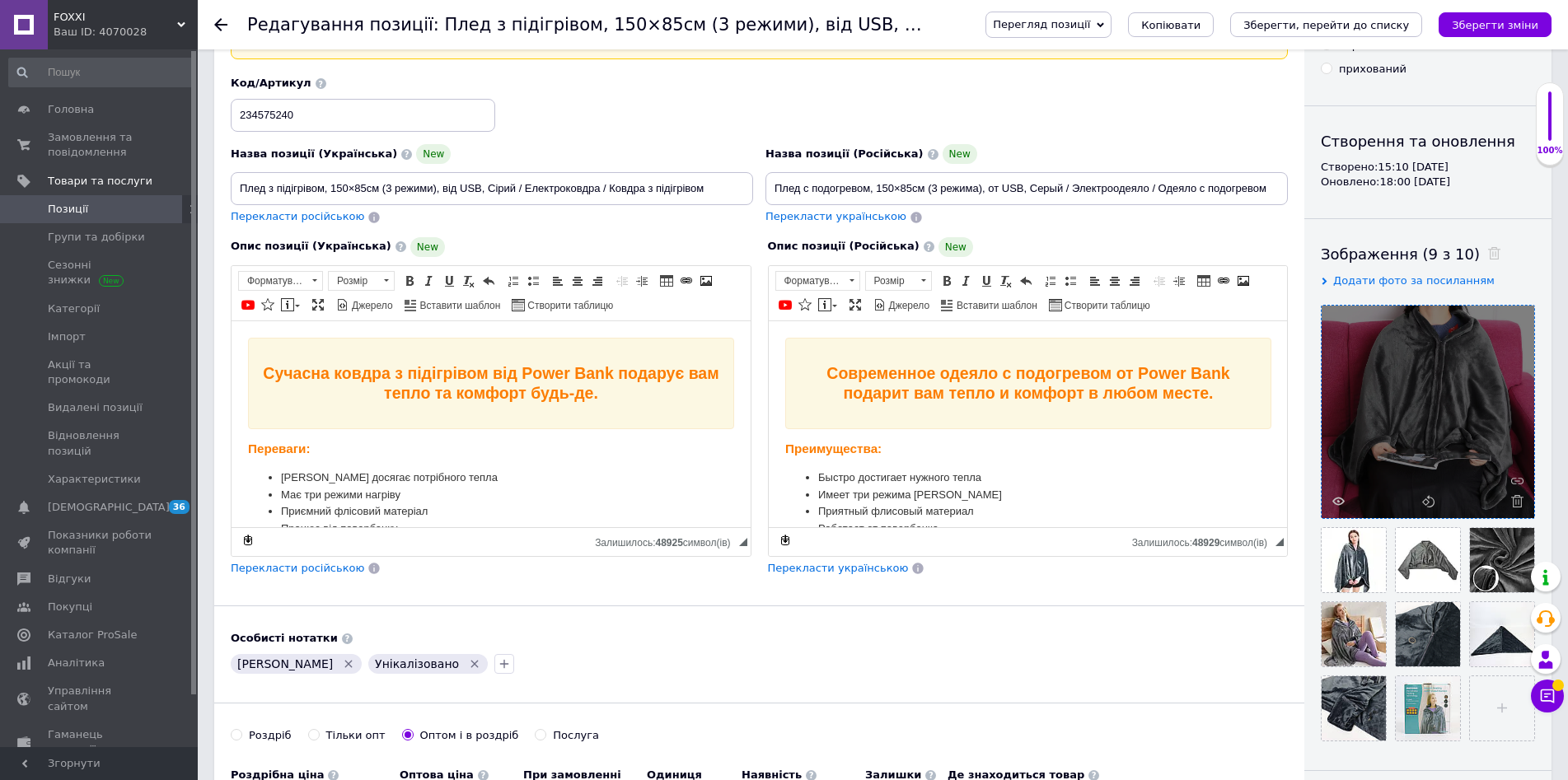
scroll to position [330, 0]
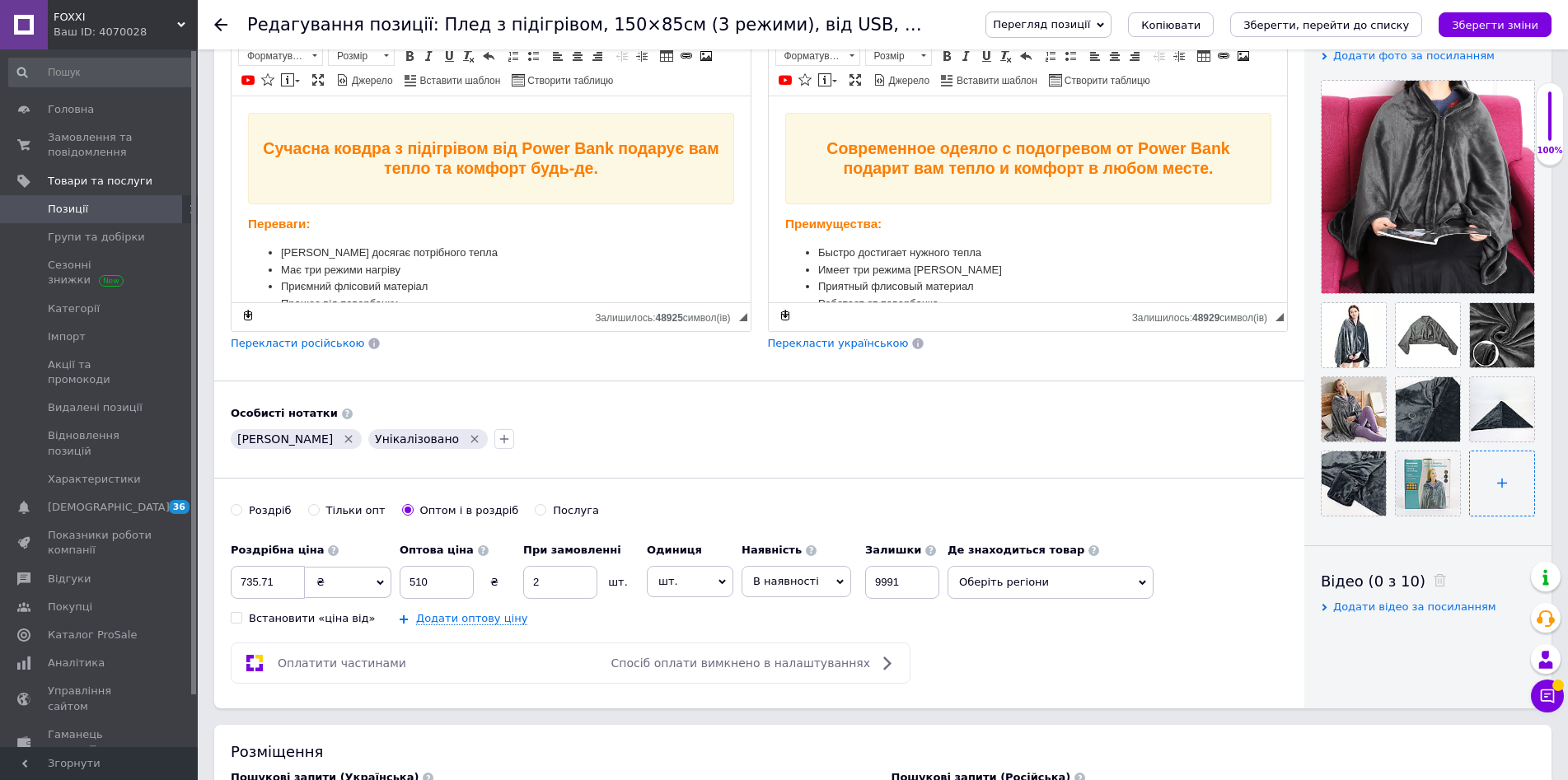
click at [1498, 480] on input "file" at bounding box center [1502, 483] width 64 height 64
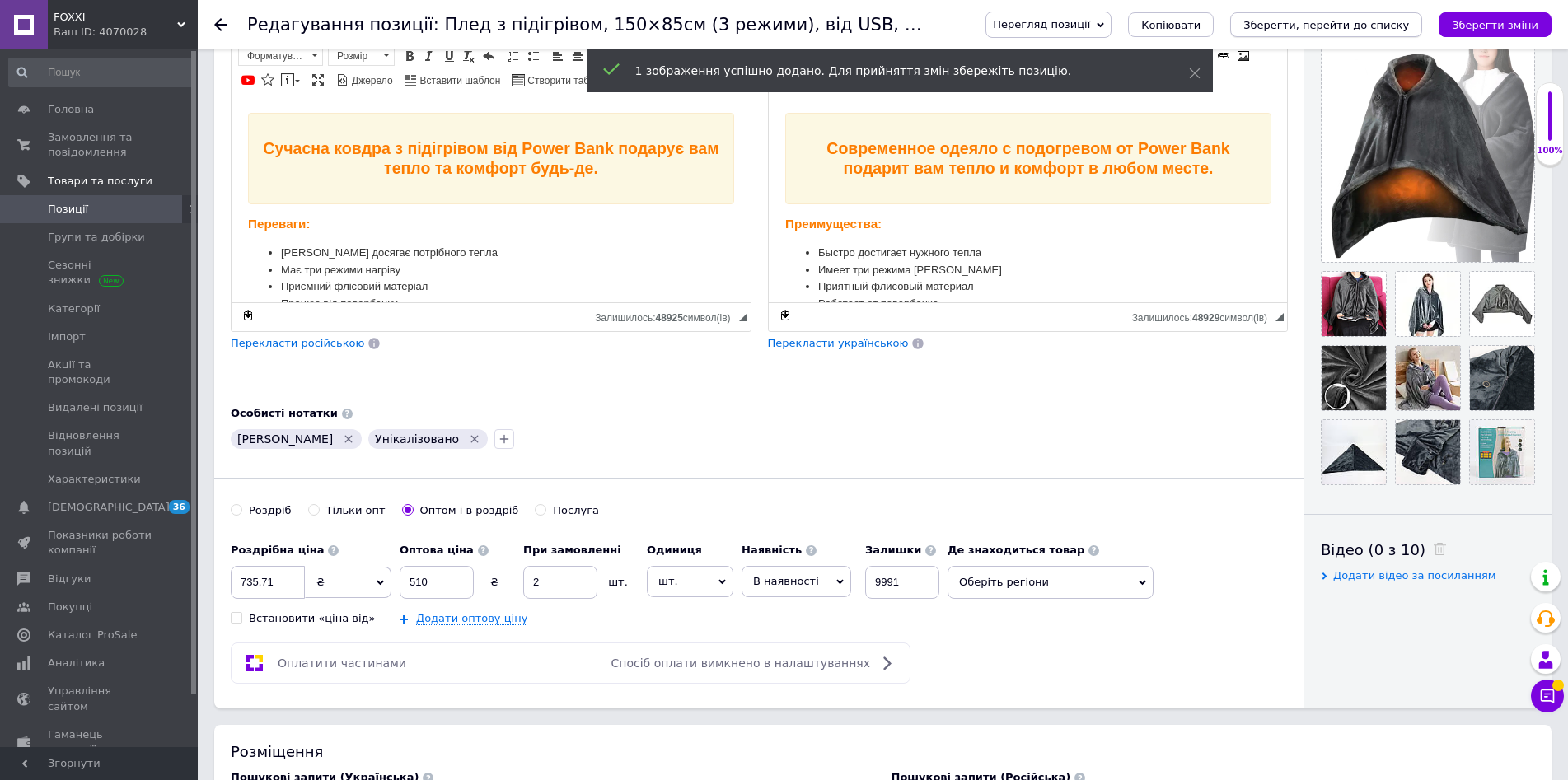
click at [1390, 24] on icon "Зберегти, перейти до списку" at bounding box center [1326, 25] width 165 height 12
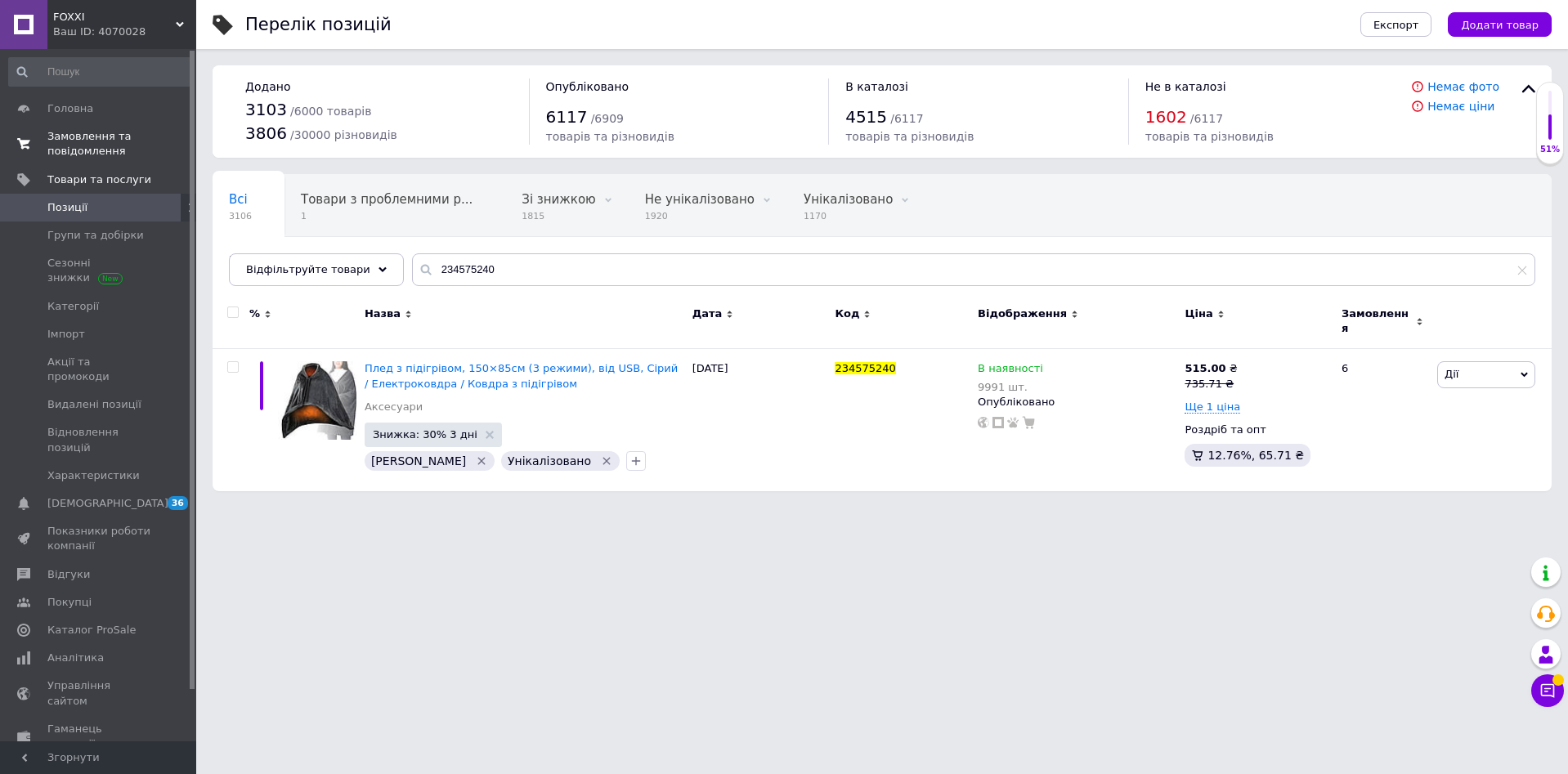
click at [102, 151] on span "Замовлення та повідомлення" at bounding box center [99, 143] width 104 height 29
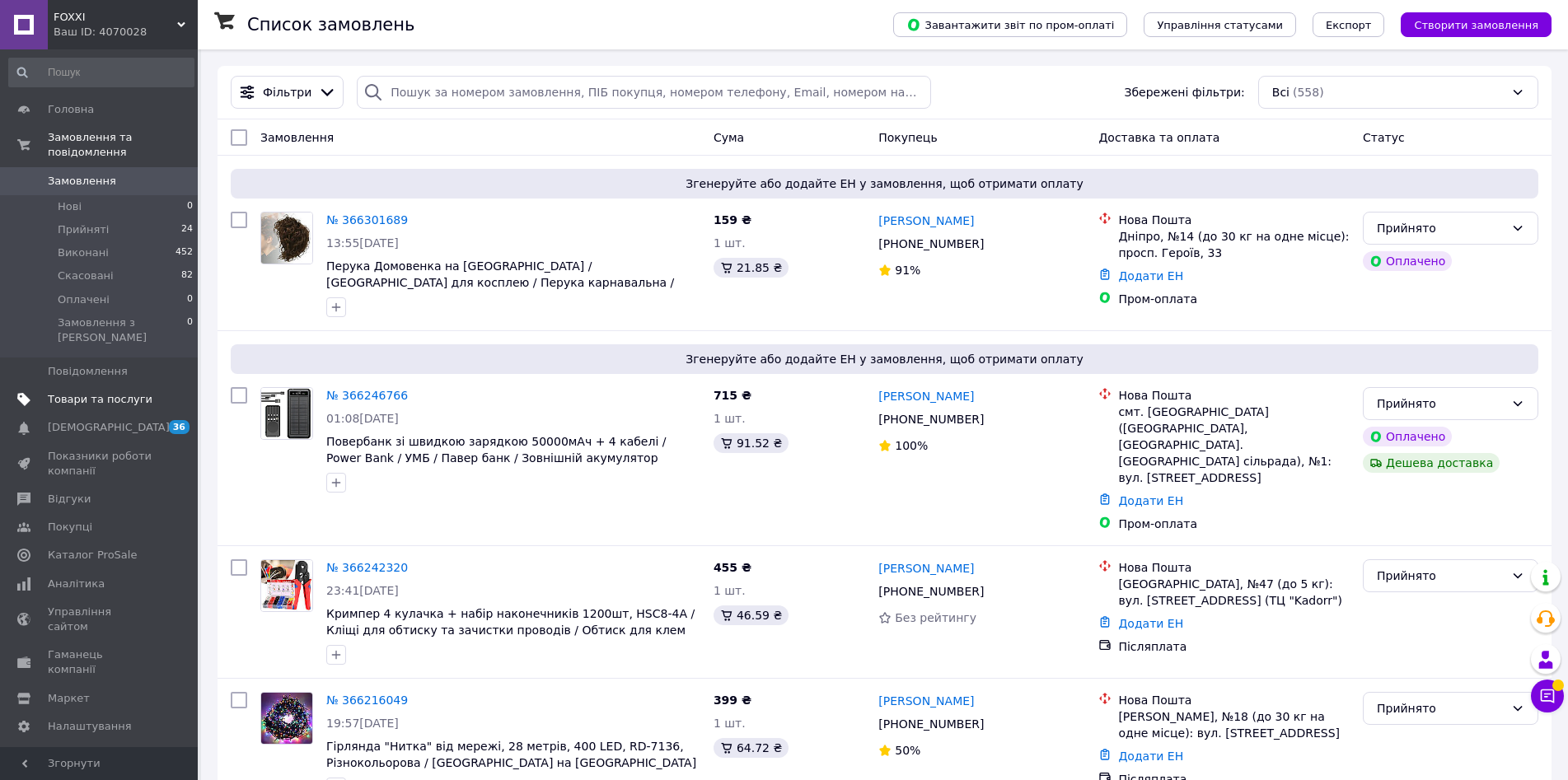
click at [110, 392] on span "Товари та послуги" at bounding box center [100, 399] width 105 height 15
